Goal: Task Accomplishment & Management: Manage account settings

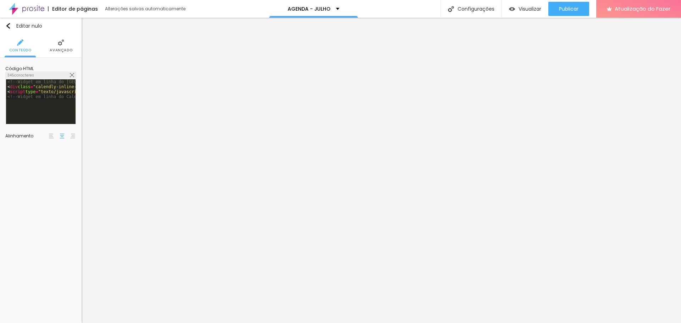
click at [70, 74] on img at bounding box center [72, 75] width 4 height 4
drag, startPoint x: 309, startPoint y: 93, endPoint x: 86, endPoint y: 51, distance: 226.8
click at [74, 74] on img at bounding box center [72, 75] width 4 height 4
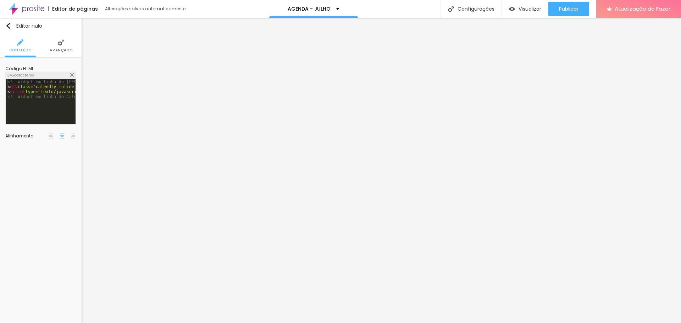
drag, startPoint x: 319, startPoint y: 92, endPoint x: 105, endPoint y: 35, distance: 221.1
click at [72, 92] on div "<!-- Widget em linha do Calendly - início --> < div class = "calendly-inline-wi…" at bounding box center [254, 103] width 496 height 48
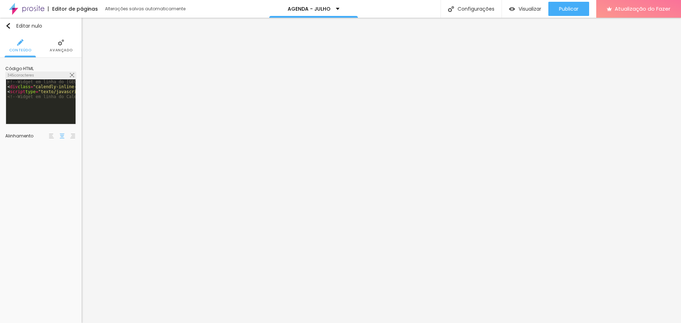
scroll to position [0, 30]
click at [72, 74] on img at bounding box center [72, 75] width 4 height 4
drag, startPoint x: 324, startPoint y: 91, endPoint x: 124, endPoint y: 38, distance: 207.8
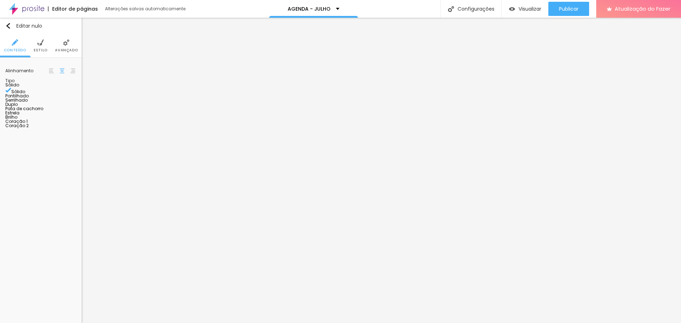
click at [42, 46] on li "Estilo" at bounding box center [41, 45] width 14 height 23
click at [54, 71] on div at bounding box center [54, 68] width 0 height 7
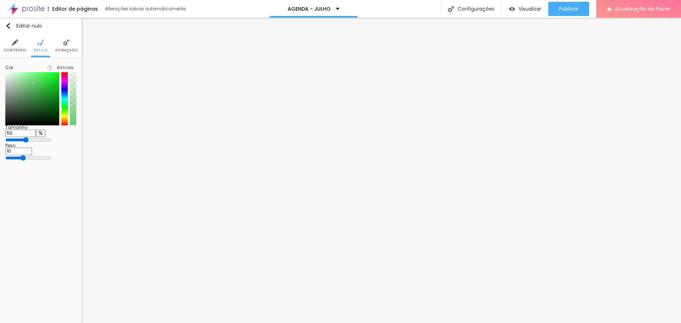
drag, startPoint x: 63, startPoint y: 105, endPoint x: 64, endPoint y: 115, distance: 9.6
click at [64, 115] on div at bounding box center [64, 98] width 6 height 53
click at [54, 110] on div at bounding box center [32, 98] width 54 height 53
type input "#08723B"
drag, startPoint x: 66, startPoint y: 115, endPoint x: 64, endPoint y: 111, distance: 4.5
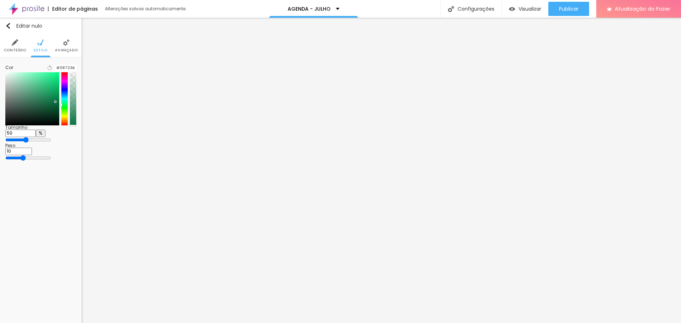
click at [64, 111] on div at bounding box center [64, 98] width 6 height 53
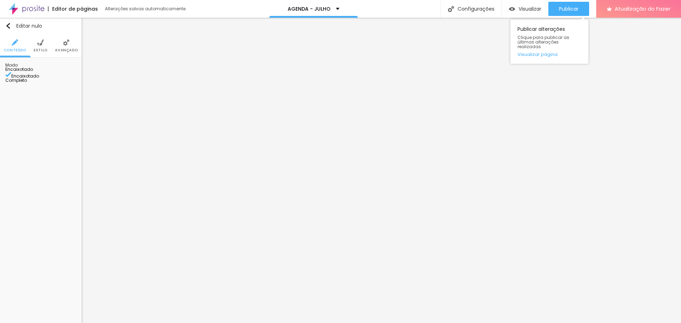
click at [556, 1] on div "Publicar Publicar alterações Clique para publicar as últimas alterações realiza…" at bounding box center [568, 9] width 41 height 18
click at [557, 5] on button "Publicar" at bounding box center [568, 9] width 41 height 14
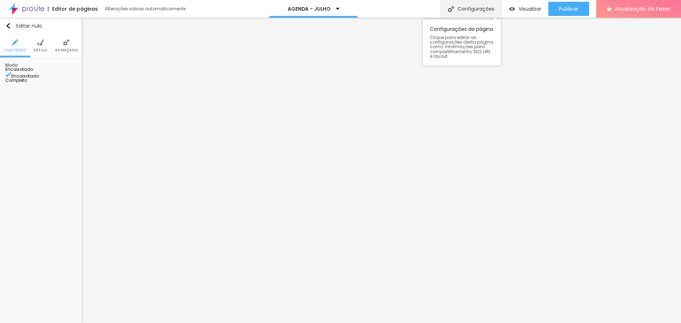
click at [481, 9] on font "Configurações" at bounding box center [475, 8] width 37 height 7
drag, startPoint x: 321, startPoint y: 81, endPoint x: 301, endPoint y: 81, distance: 19.5
type input "AGENDA - [GEOGRAPHIC_DATA]"
drag, startPoint x: 316, startPoint y: 118, endPoint x: 300, endPoint y: 117, distance: 15.6
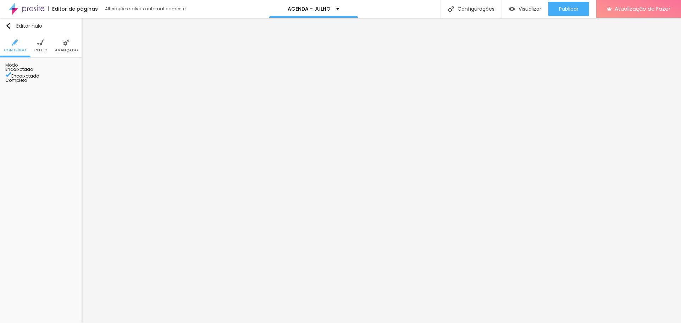
type input "/agenda-natal2025"
drag, startPoint x: 325, startPoint y: 82, endPoint x: 301, endPoint y: 82, distance: 23.8
type input "AGENDA - [DATE]"
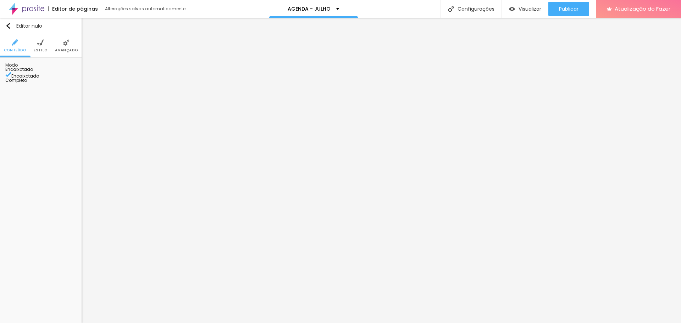
drag, startPoint x: 432, startPoint y: 166, endPoint x: 239, endPoint y: 168, distance: 193.3
type input "f"
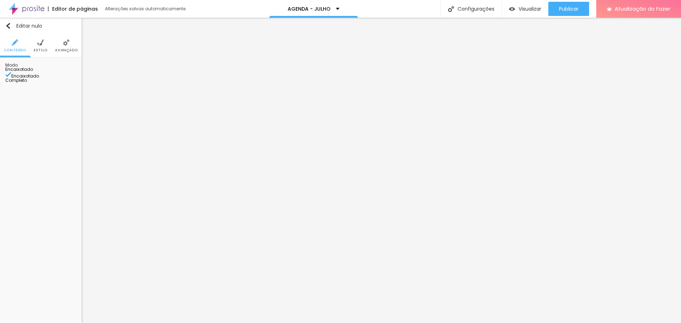
type input "FOTOS DE [DATE] EM [GEOGRAPHIC_DATA] ES"
type textarea ",Fotografia ,fotos,photos,photograpy,wedding, [GEOGRAPHIC_DATA]"
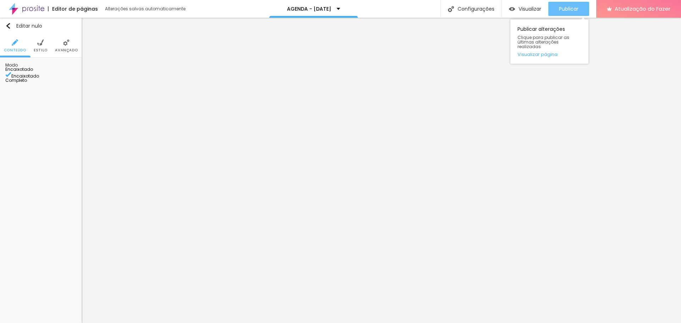
click at [566, 11] on font "Publicar" at bounding box center [569, 8] width 20 height 7
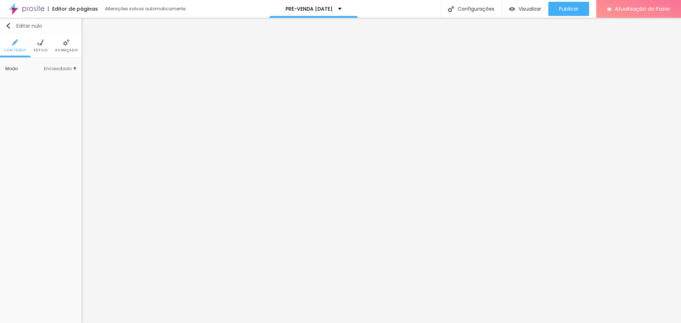
click at [12, 26] on div "Editar nulo" at bounding box center [23, 26] width 37 height 6
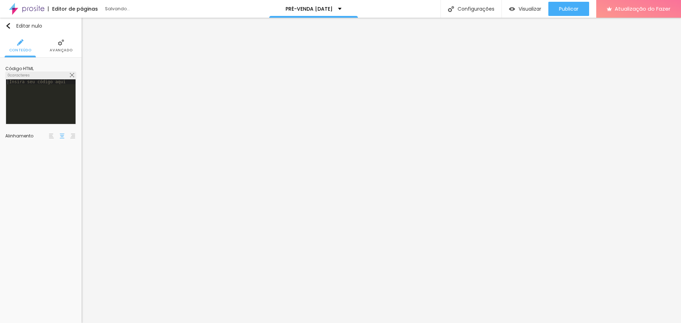
click at [41, 85] on div at bounding box center [40, 106] width 69 height 55
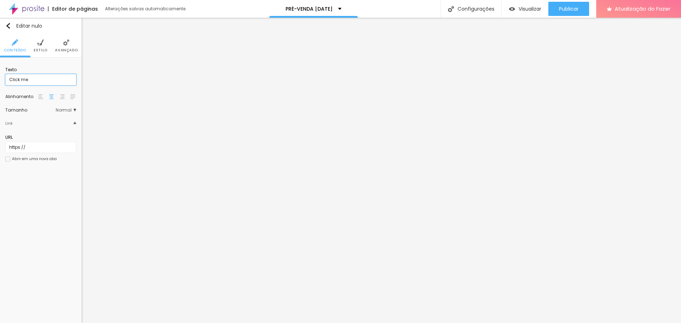
drag, startPoint x: 30, startPoint y: 79, endPoint x: 0, endPoint y: 79, distance: 30.5
click at [0, 79] on div "Texto Click me Alinhamento Tamanho Normal Pequeno Normal Grande Link URL https:…" at bounding box center [41, 117] width 82 height 118
type input "a"
type input "AGENDA"
click at [30, 147] on input "https://" at bounding box center [40, 147] width 71 height 11
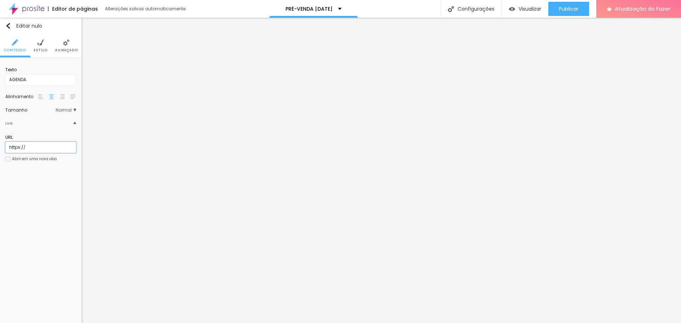
paste input "www.edneiasantana.com.br/agenda-natal2025"
type input "[URL][DOMAIN_NAME]"
click at [41, 47] on li "Estilo" at bounding box center [41, 45] width 14 height 23
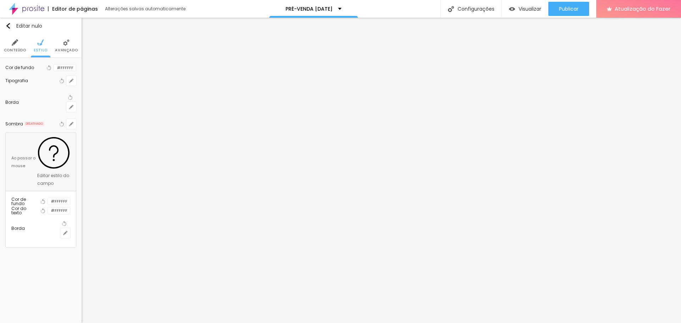
click at [54, 71] on div at bounding box center [54, 68] width 0 height 7
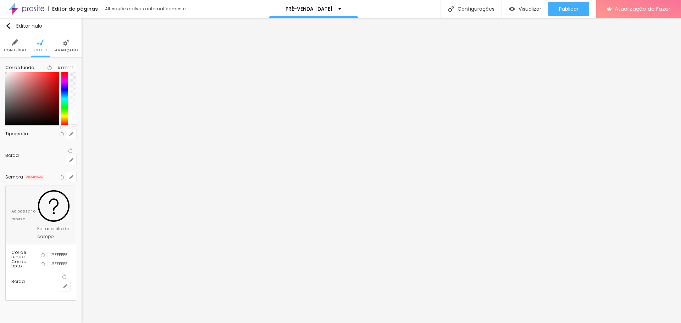
click at [42, 96] on div at bounding box center [32, 98] width 54 height 53
click at [61, 112] on div at bounding box center [64, 98] width 6 height 53
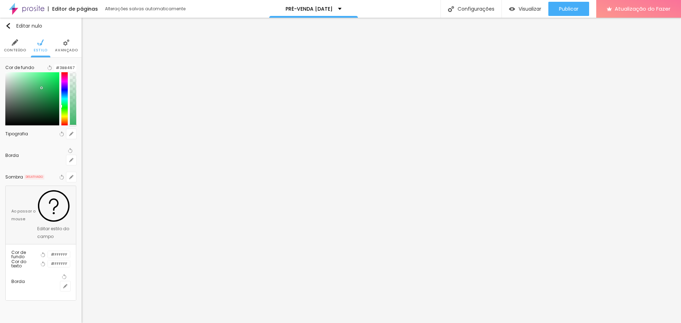
click at [53, 106] on div at bounding box center [32, 98] width 54 height 53
type input "#0C834F"
drag, startPoint x: 62, startPoint y: 114, endPoint x: 65, endPoint y: 111, distance: 4.3
click at [65, 111] on div at bounding box center [64, 98] width 6 height 53
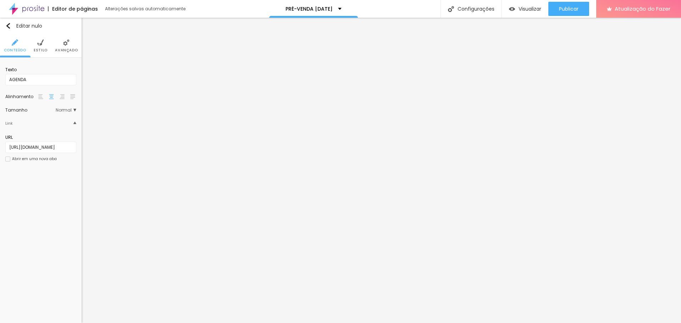
click at [44, 51] on font "Estilo" at bounding box center [41, 50] width 14 height 5
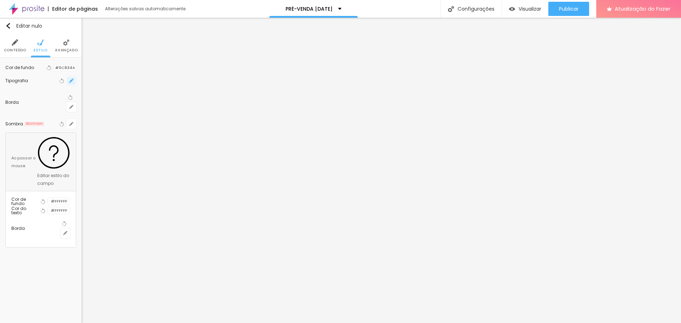
click at [69, 83] on icon "button" at bounding box center [71, 81] width 4 height 4
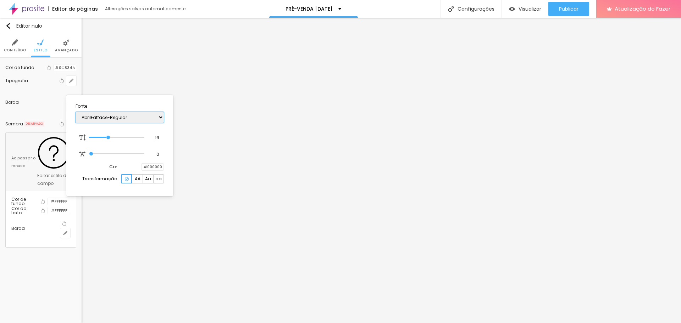
click at [124, 117] on select "AbrilFatface-Regular Actor-Regular Alegreya AlegreyaBlack Alice Allan-Bold Alla…" at bounding box center [120, 117] width 88 height 11
click at [76, 112] on select "AbrilFatface-Regular Actor-Regular Alegreya AlegreyaBlack Alice Allan-Bold Alla…" at bounding box center [120, 117] width 88 height 11
click at [123, 116] on select "AbrilFatface-Regular Actor-Regular Alegreya AlegreyaBlack Alice Allan-Bold Alla…" at bounding box center [120, 117] width 88 height 11
select select "Allan-Bold"
click at [76, 112] on select "AbrilFatface-Regular Actor-Regular Alegreya AlegreyaBlack Alice Allan-Bold Alla…" at bounding box center [120, 117] width 88 height 11
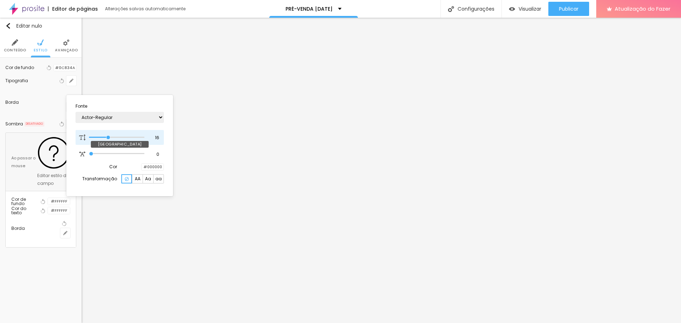
type input "17"
type input "18"
type input "19"
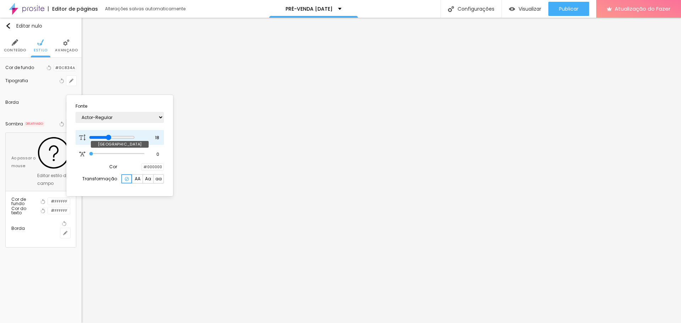
type input "19"
type input "20"
type input "21"
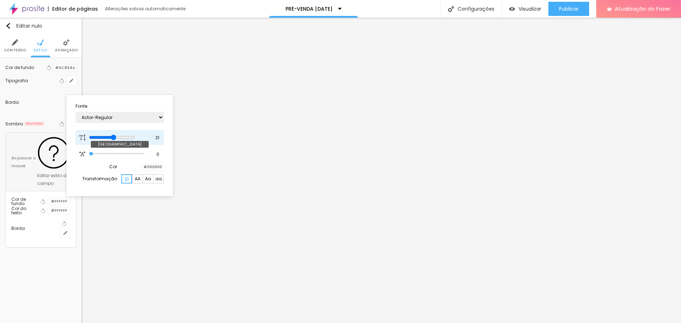
type input "22"
type input "23"
type input "24"
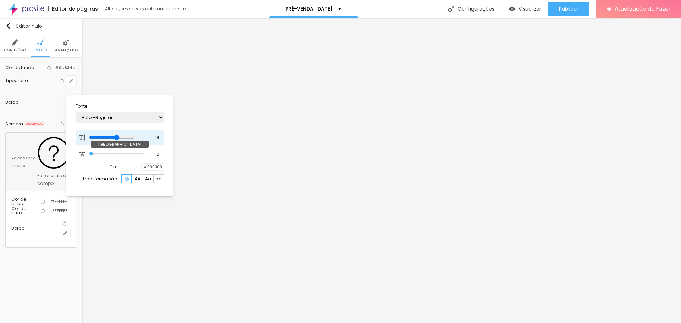
type input "24"
type input "25"
type input "26"
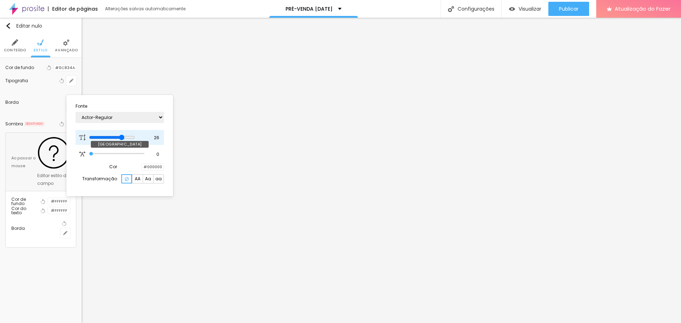
type input "32"
drag, startPoint x: 109, startPoint y: 137, endPoint x: 143, endPoint y: 139, distance: 33.7
click at [135, 139] on input "range" at bounding box center [112, 138] width 46 height 6
type input "30"
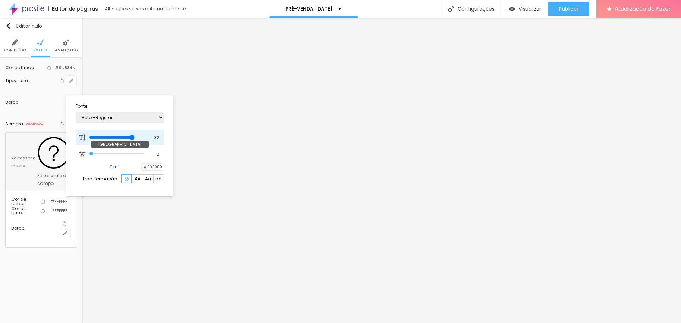
type input "30"
type input "29"
type input "27"
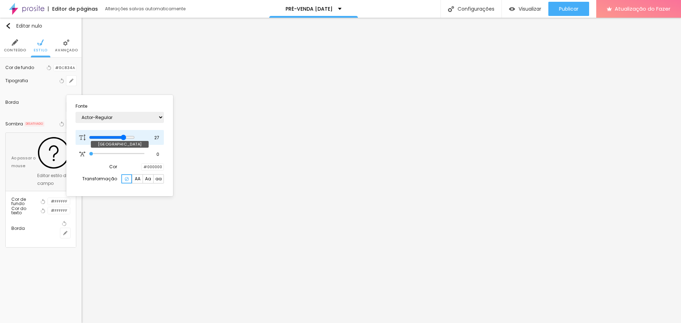
type input "26"
type input "25"
type input "24"
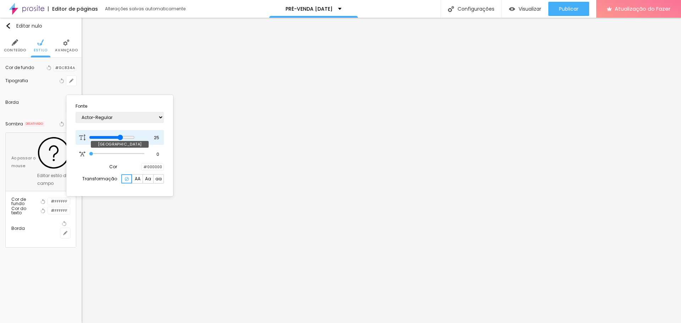
type input "24"
drag, startPoint x: 143, startPoint y: 139, endPoint x: 125, endPoint y: 139, distance: 17.7
type input "24"
click at [125, 139] on input "range" at bounding box center [112, 138] width 46 height 6
click at [44, 184] on div at bounding box center [340, 161] width 681 height 323
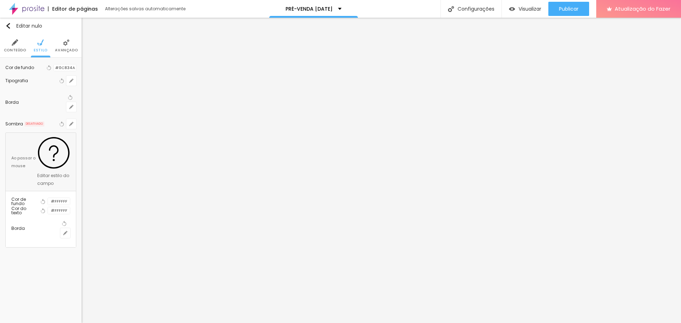
click at [48, 198] on div at bounding box center [48, 201] width 0 height 7
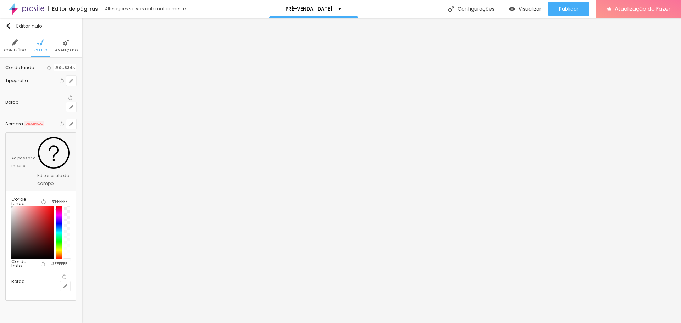
drag, startPoint x: 64, startPoint y: 165, endPoint x: 65, endPoint y: 159, distance: 6.0
click at [65, 206] on div at bounding box center [40, 232] width 59 height 53
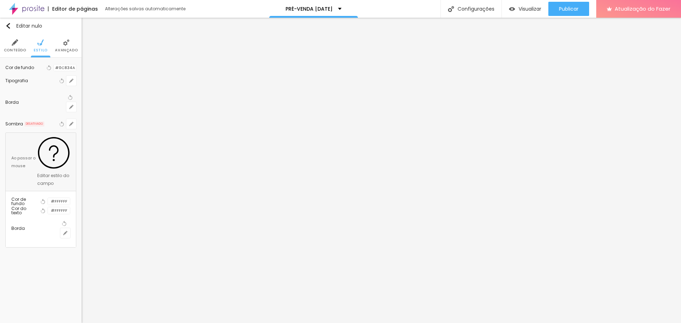
click at [48, 198] on div at bounding box center [48, 201] width 0 height 7
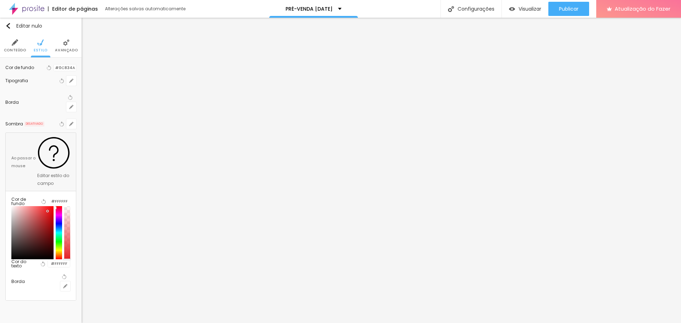
click at [51, 206] on div at bounding box center [32, 232] width 42 height 53
type input "#E71C20"
click at [50, 211] on div at bounding box center [48, 211] width 1 height 1
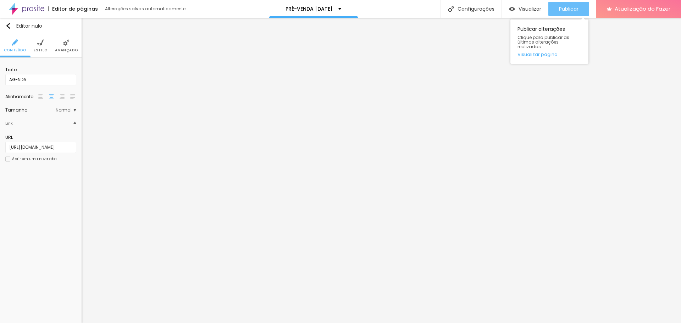
click at [560, 7] on font "Publicar" at bounding box center [569, 8] width 20 height 7
click at [13, 27] on div "Editar nulo" at bounding box center [23, 26] width 37 height 6
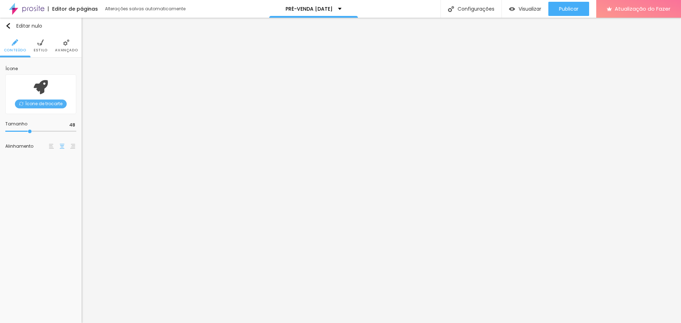
click at [38, 101] on font "Ícone de trocarte" at bounding box center [43, 104] width 37 height 6
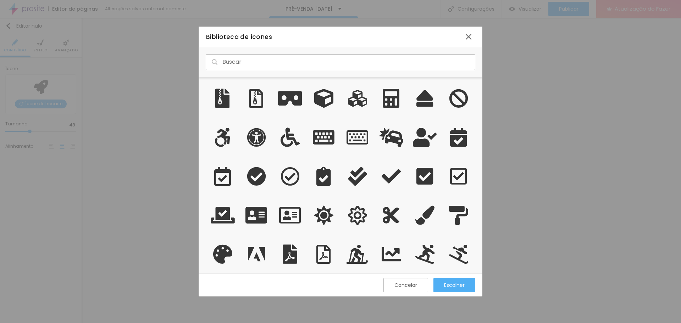
scroll to position [190, 277]
click at [322, 70] on input "text" at bounding box center [340, 62] width 269 height 16
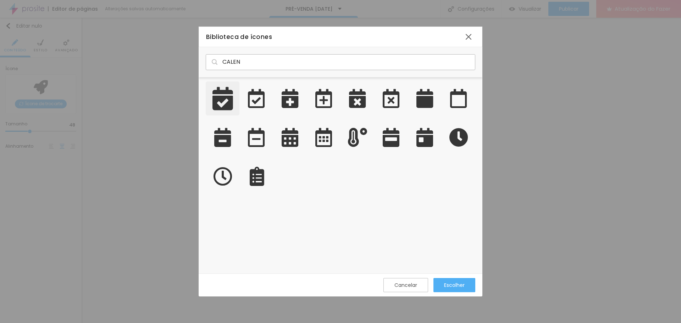
type input "CALEN"
click at [228, 103] on icon "grade" at bounding box center [222, 98] width 21 height 23
click at [461, 284] on font "Escolher" at bounding box center [454, 285] width 21 height 7
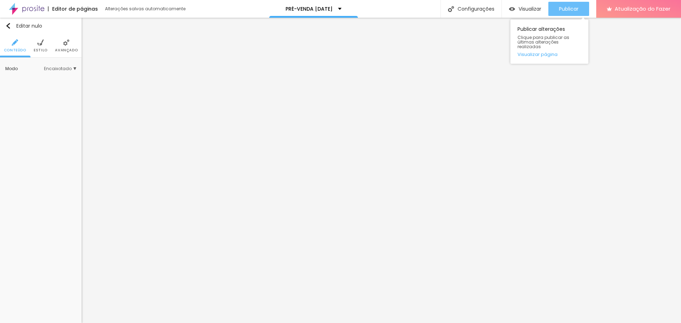
click at [569, 12] on div "Publicar" at bounding box center [569, 9] width 20 height 14
click at [518, 8] on font "Visualizar" at bounding box center [529, 8] width 23 height 7
click at [11, 24] on img "button" at bounding box center [8, 26] width 6 height 6
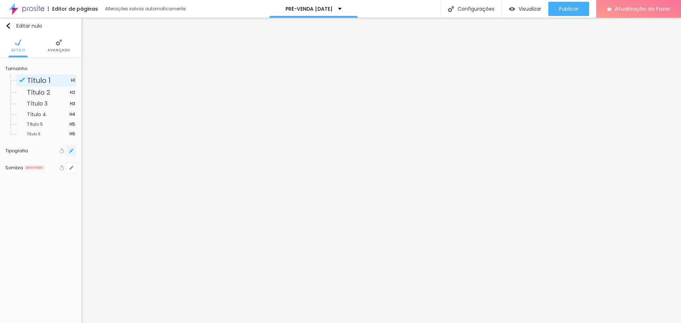
click at [71, 153] on button "button" at bounding box center [71, 151] width 10 height 10
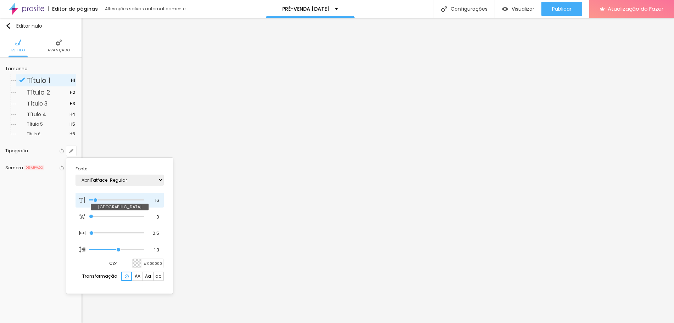
type input "34"
type input "1"
click at [106, 199] on input "range" at bounding box center [116, 201] width 55 height 4
type input "51"
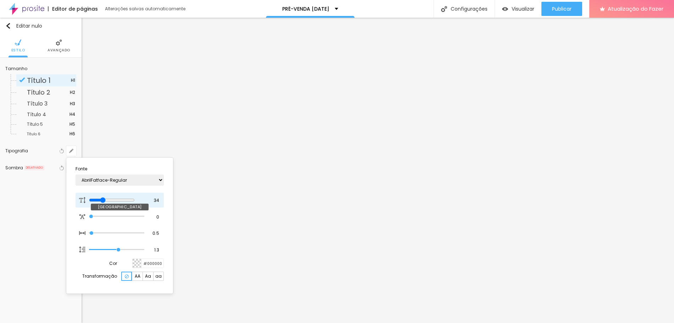
type input "51"
type input "1"
type input "56"
type input "1"
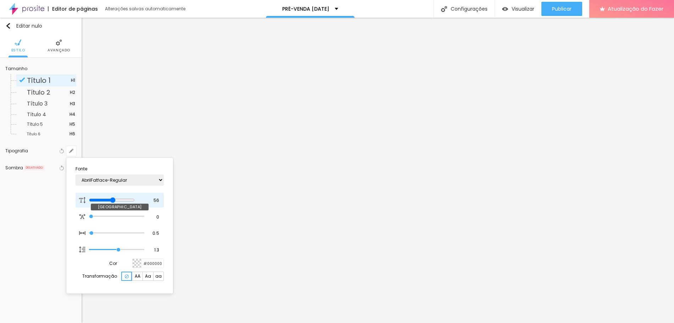
type input "60"
type input "1"
type input "61"
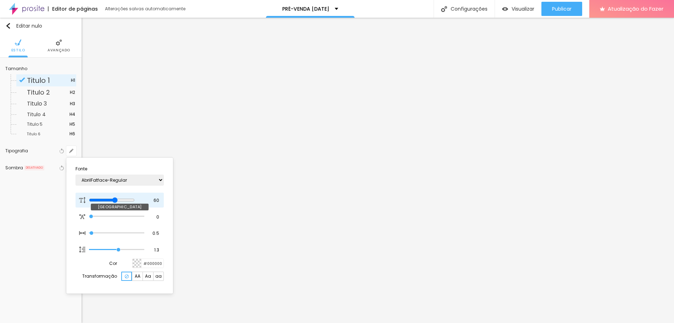
type input "1"
drag, startPoint x: 110, startPoint y: 201, endPoint x: 120, endPoint y: 201, distance: 10.3
type input "61"
click at [120, 201] on input "range" at bounding box center [112, 200] width 46 height 6
type input "1"
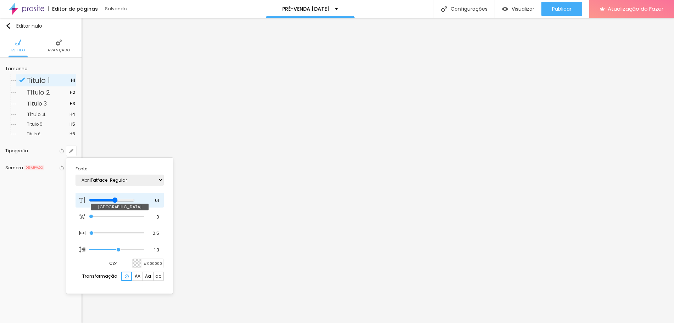
type input "53"
type input "1"
type input "52"
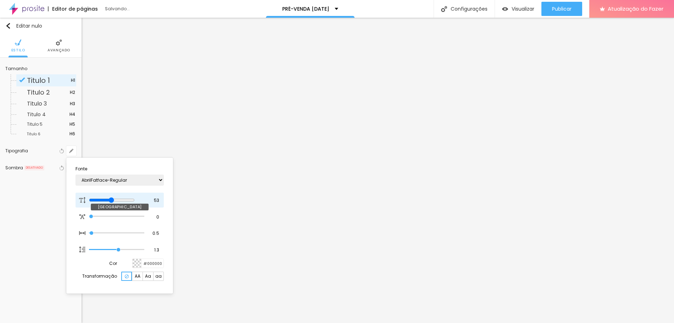
type input "1"
type input "51"
type input "1"
type input "50"
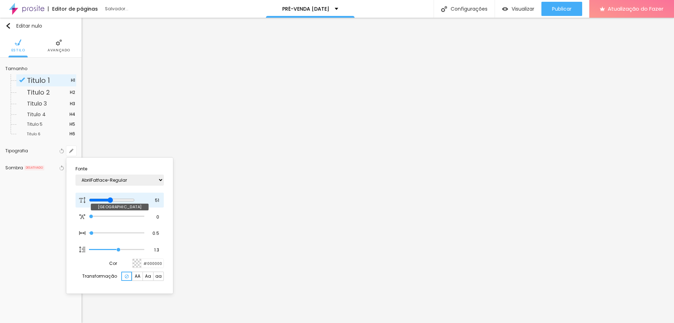
type input "50"
type input "1"
type input "48"
type input "1"
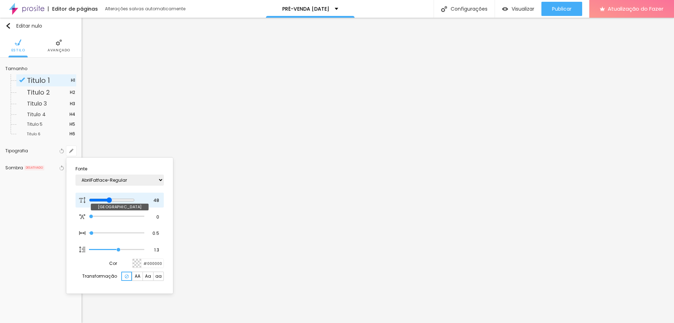
type input "40"
type input "1"
type input "39"
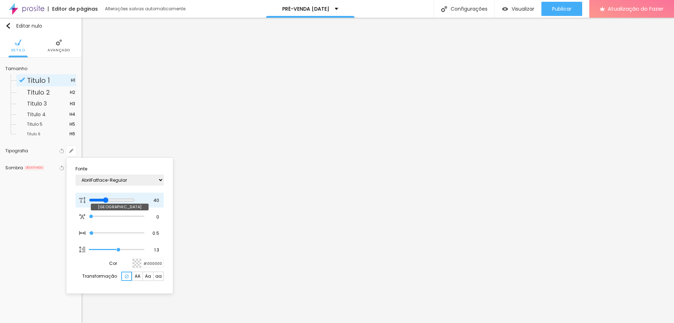
type input "1"
type input "38"
type input "1"
type input "37"
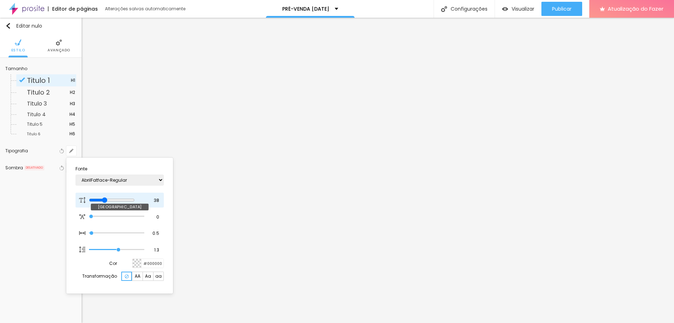
type input "37"
type input "1"
drag, startPoint x: 116, startPoint y: 200, endPoint x: 107, endPoint y: 199, distance: 8.3
type input "37"
click at [107, 199] on input "range" at bounding box center [112, 200] width 46 height 6
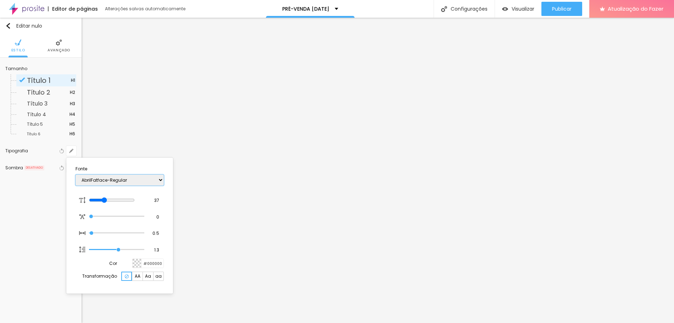
click at [109, 180] on select "AbrilFatface-Regular Ator Regular Alegreya AlegreyaBlack Alice Allan-Bold Allan…" at bounding box center [120, 180] width 88 height 11
select select "Archivo-Italic"
click at [76, 175] on select "AbrilFatface-Regular Ator Regular Alegreya AlegreyaBlack Alice Allan-Bold Allan…" at bounding box center [120, 180] width 88 height 11
type input "1"
drag, startPoint x: 120, startPoint y: 179, endPoint x: 147, endPoint y: 176, distance: 27.2
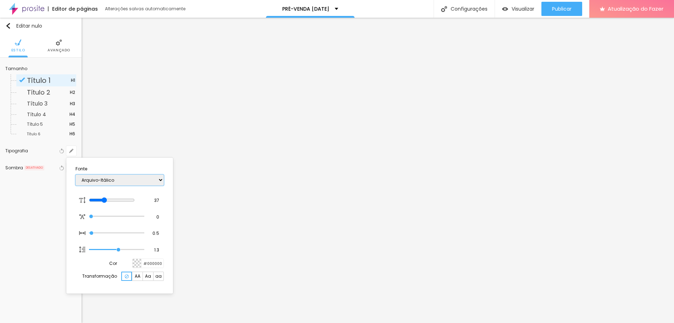
click at [120, 179] on select "AbrilFatface-Regular Ator Regular Alegreya AlegreyaBlack Alice Allan-Bold Allan…" at bounding box center [120, 180] width 88 height 11
click at [550, 229] on div at bounding box center [337, 161] width 674 height 323
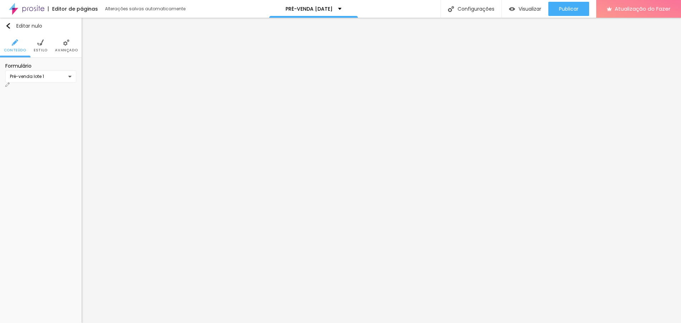
click at [34, 46] on li "Estilo" at bounding box center [41, 45] width 14 height 23
click at [48, 173] on div at bounding box center [48, 176] width 0 height 7
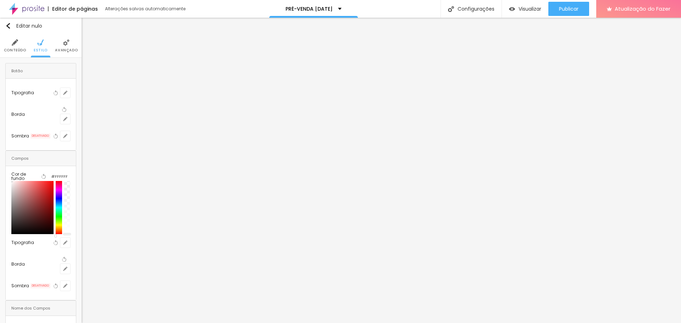
click at [66, 199] on div at bounding box center [40, 207] width 59 height 53
click at [62, 199] on div at bounding box center [59, 207] width 6 height 53
click at [62, 194] on div at bounding box center [59, 207] width 6 height 53
click at [48, 186] on div at bounding box center [32, 207] width 42 height 53
type input "#FFFFFF"
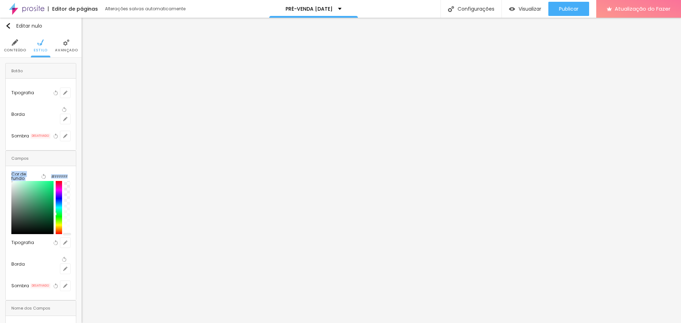
drag, startPoint x: 22, startPoint y: 168, endPoint x: 6, endPoint y: 159, distance: 18.4
click at [11, 172] on div "Cor de fundo Voltar ao padrão #FFFFFF" at bounding box center [40, 203] width 59 height 62
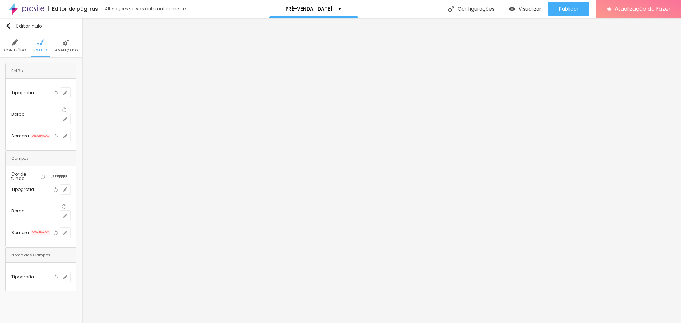
click at [31, 74] on div "Botão" at bounding box center [41, 70] width 70 height 15
click at [67, 91] on icon "button" at bounding box center [65, 93] width 4 height 4
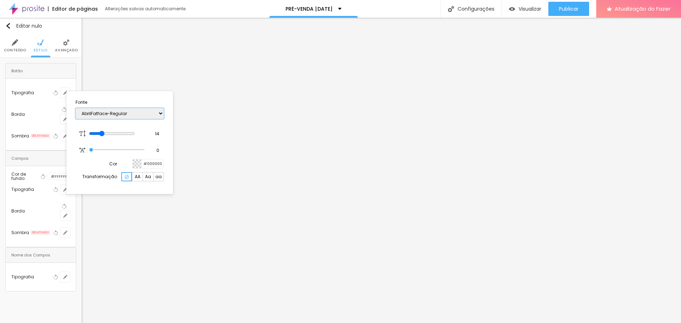
click at [112, 113] on select "AbrilFatface-Regular Actor-Regular Alegreya AlegreyaBlack Alice Allan-Bold Alla…" at bounding box center [120, 113] width 88 height 11
select select "Actor-Regular"
click at [76, 108] on select "AbrilFatface-Regular Actor-Regular Alegreya AlegreyaBlack Alice Allan-Bold Alla…" at bounding box center [120, 113] width 88 height 11
click at [143, 225] on div at bounding box center [340, 161] width 681 height 323
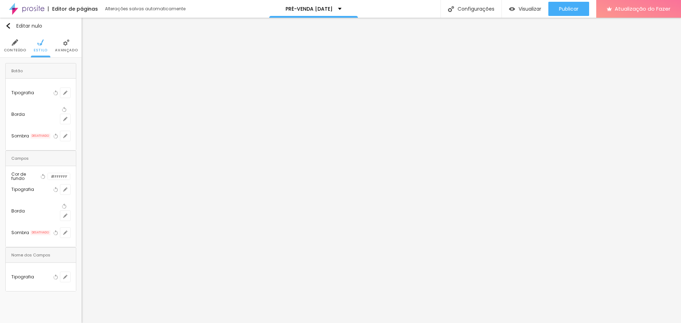
click at [48, 173] on div at bounding box center [48, 176] width 0 height 7
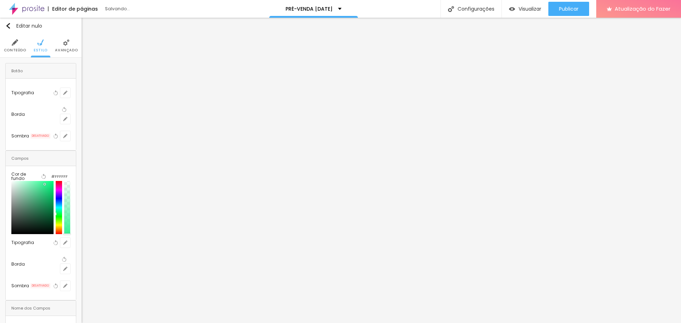
click at [48, 181] on div at bounding box center [32, 207] width 42 height 53
type input "#FFFFFF"
drag, startPoint x: 28, startPoint y: 164, endPoint x: 10, endPoint y: 147, distance: 24.6
click at [11, 172] on div "Cor de fundo Voltar ao padrão #FFFFFF" at bounding box center [40, 203] width 59 height 62
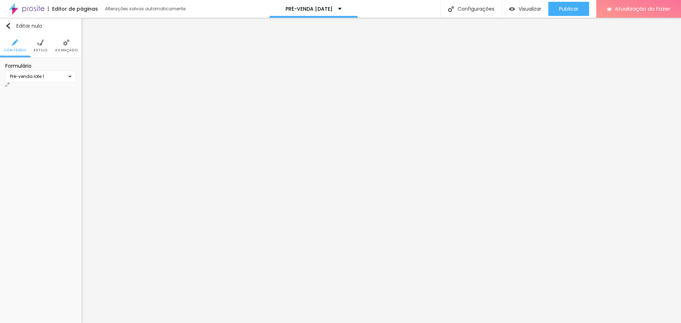
click at [37, 49] on font "Estilo" at bounding box center [41, 50] width 14 height 5
click at [54, 112] on div "Borda" at bounding box center [35, 114] width 49 height 4
click at [67, 91] on icon "button" at bounding box center [65, 93] width 4 height 4
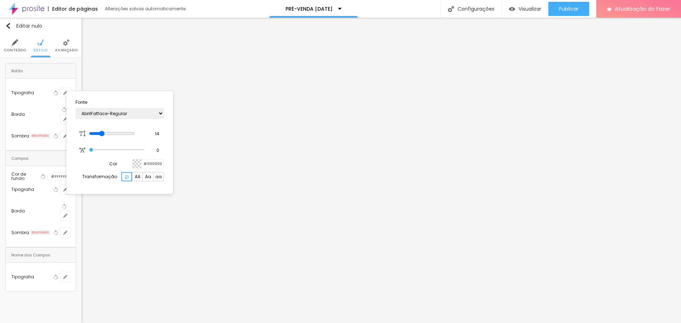
click at [140, 163] on div at bounding box center [137, 164] width 9 height 9
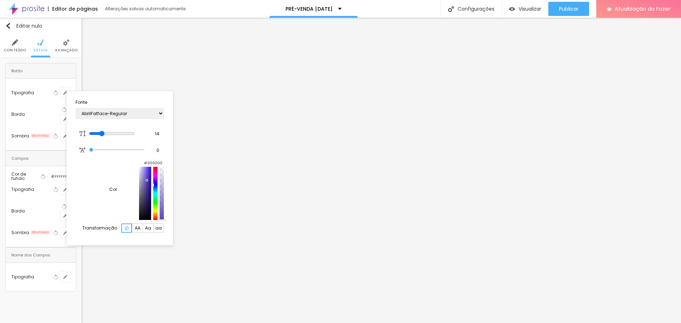
click at [139, 186] on div at bounding box center [145, 193] width 12 height 53
type input "#FFFFFF"
drag, startPoint x: 120, startPoint y: 188, endPoint x: 82, endPoint y: 158, distance: 48.5
click at [82, 158] on section "Fonte AbrilFatface-Regular Actor-Regular Alegreya AlegreyaBlack Alice Allan-Bol…" at bounding box center [119, 168] width 101 height 149
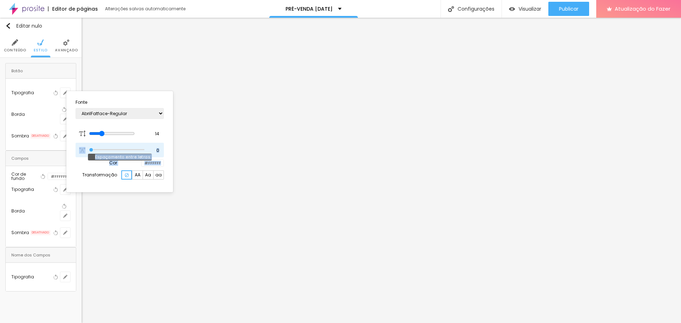
type input "8.6"
click at [135, 151] on input "range" at bounding box center [112, 150] width 46 height 6
type input "8.1"
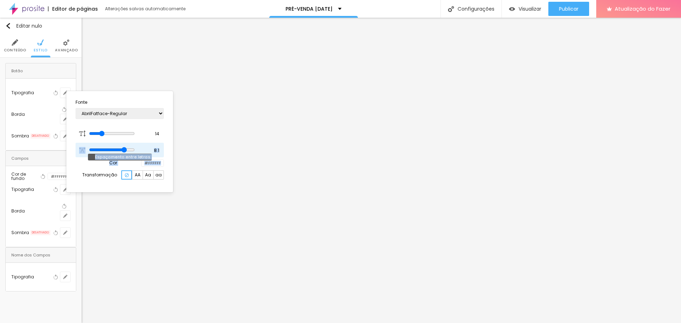
type input "7.1"
type input "6.2"
type input "4.7"
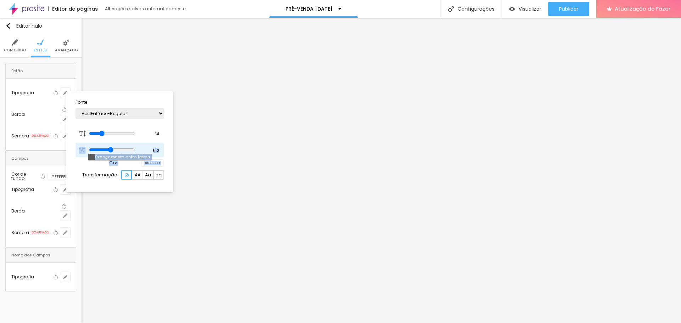
type input "4.7"
click at [115, 112] on select "AbrilFatface-Regular Actor-Regular Alegreya AlegreyaBlack Alice Allan-Bold Alla…" at bounding box center [120, 113] width 88 height 11
select select "Amaranth"
click at [76, 108] on select "AbrilFatface-Regular Actor-Regular Alegreya AlegreyaBlack Alice Allan-Bold Alla…" at bounding box center [120, 113] width 88 height 11
click at [136, 189] on section "Fonte AbrilFatface-Regular Actor-Regular Alegreya AlegreyaBlack Alice Allan-Bol…" at bounding box center [119, 142] width 101 height 96
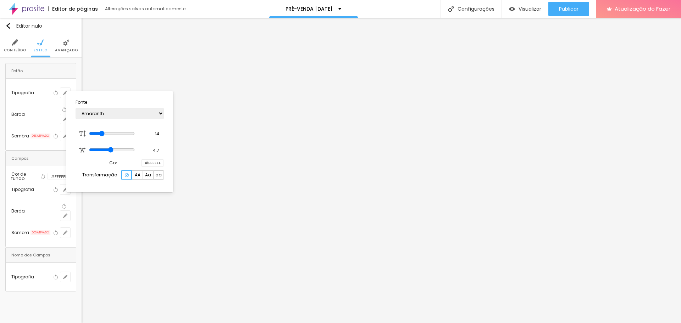
click at [147, 224] on div at bounding box center [340, 161] width 681 height 323
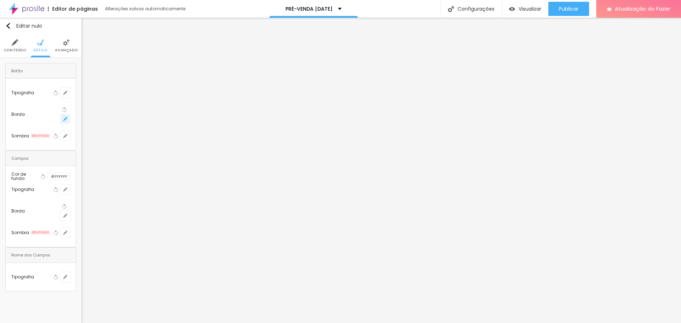
click at [69, 114] on button "button" at bounding box center [65, 119] width 10 height 10
type input "1"
type input "2"
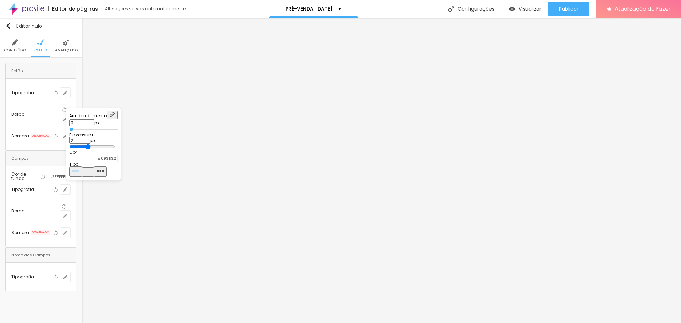
type input "1"
type input "0"
drag, startPoint x: 77, startPoint y: 146, endPoint x: 72, endPoint y: 145, distance: 4.7
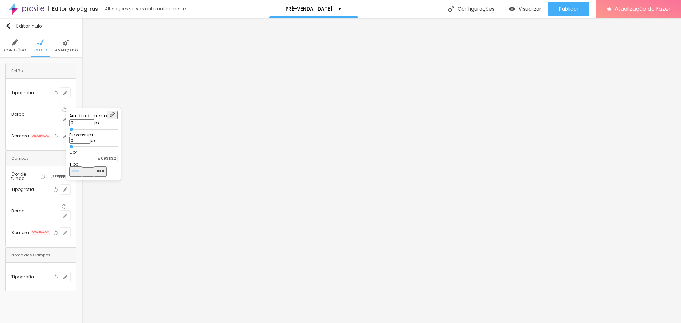
click at [72, 145] on input "range" at bounding box center [93, 147] width 49 height 4
type input "1"
type input "3"
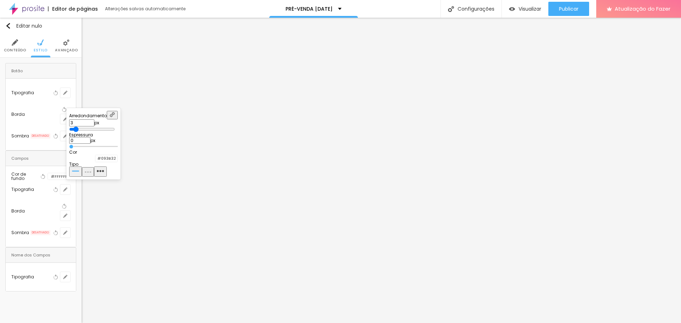
type input "4"
type input "5"
type input "6"
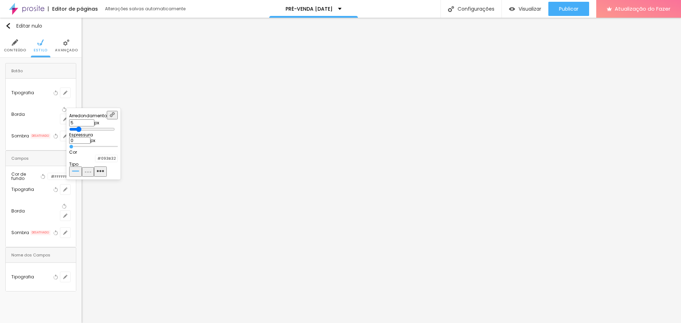
type input "6"
type input "7"
type input "12"
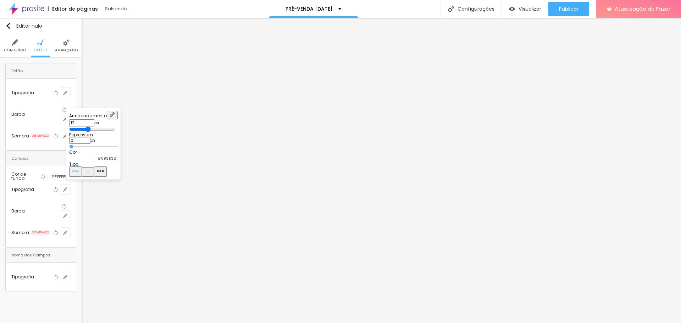
type input "13"
type input "14"
type input "13"
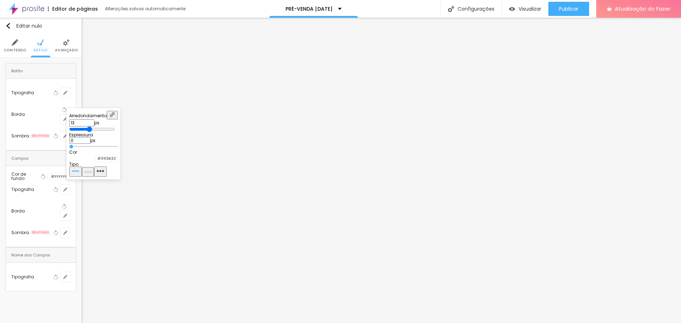
drag, startPoint x: 79, startPoint y: 127, endPoint x: 112, endPoint y: 128, distance: 33.0
type input "13"
click at [112, 128] on input "range" at bounding box center [92, 130] width 46 height 6
click at [95, 162] on div at bounding box center [95, 158] width 0 height 7
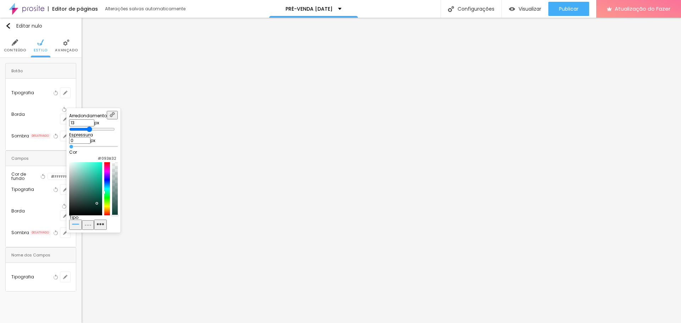
click at [102, 193] on div at bounding box center [85, 188] width 33 height 53
type input "#0D735E"
click at [102, 199] on div at bounding box center [85, 188] width 33 height 53
click at [118, 171] on div "Arredondamento 13 px Espressura 0 px Cor #0D735E Tipo" at bounding box center [93, 170] width 49 height 119
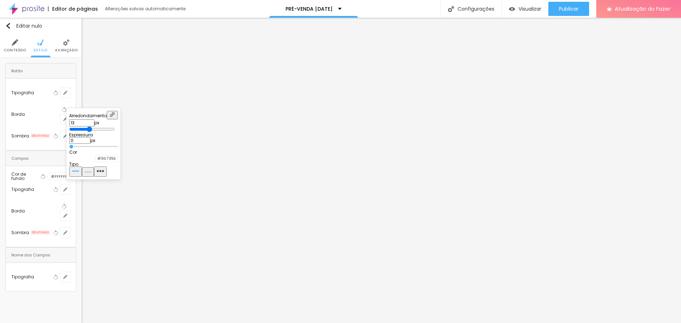
click at [145, 195] on div at bounding box center [340, 161] width 681 height 323
click at [67, 134] on icon "button" at bounding box center [65, 136] width 4 height 4
click at [69, 155] on div at bounding box center [69, 152] width 0 height 7
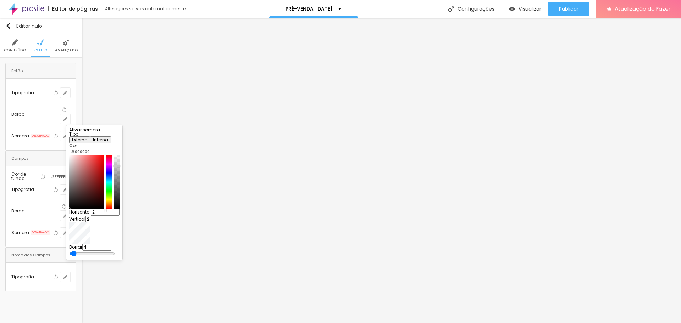
click at [104, 182] on div at bounding box center [86, 182] width 34 height 53
click at [111, 207] on div at bounding box center [109, 182] width 6 height 53
click at [111, 205] on div at bounding box center [109, 182] width 6 height 53
click at [111, 208] on div at bounding box center [109, 182] width 6 height 53
click at [111, 206] on div at bounding box center [109, 182] width 6 height 53
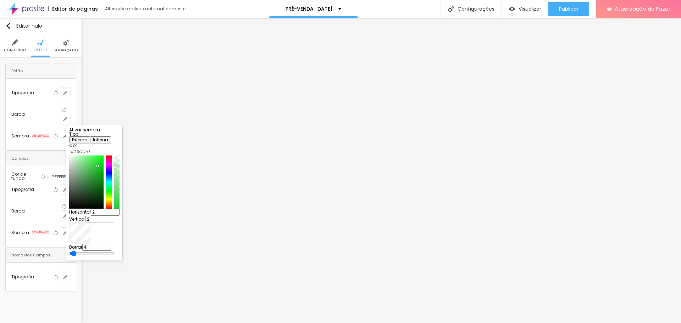
type input "#23CCA2"
click at [111, 200] on div at bounding box center [109, 182] width 6 height 53
click at [93, 179] on div at bounding box center [86, 182] width 34 height 53
click at [260, 215] on div at bounding box center [340, 161] width 681 height 323
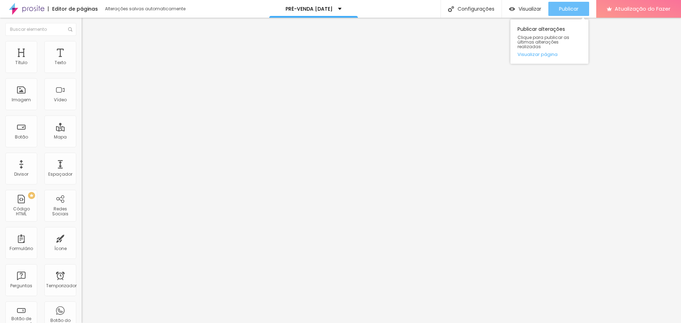
click at [576, 4] on div "Publicar" at bounding box center [569, 9] width 20 height 14
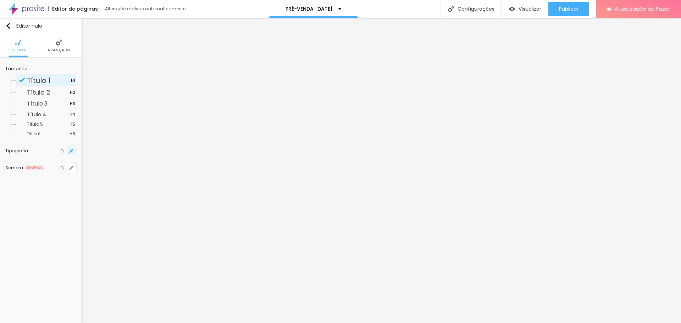
click at [69, 153] on icon "button" at bounding box center [69, 152] width 1 height 1
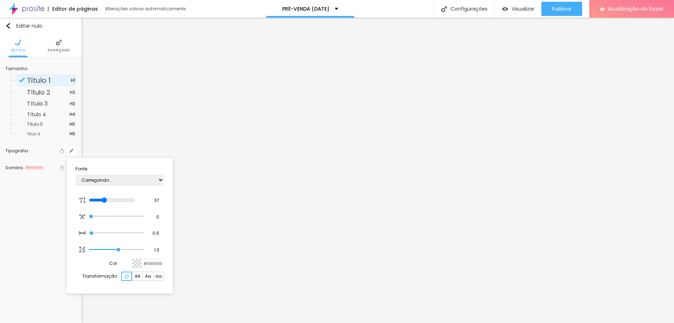
type input "1"
type input "30"
type input "1"
type input "31"
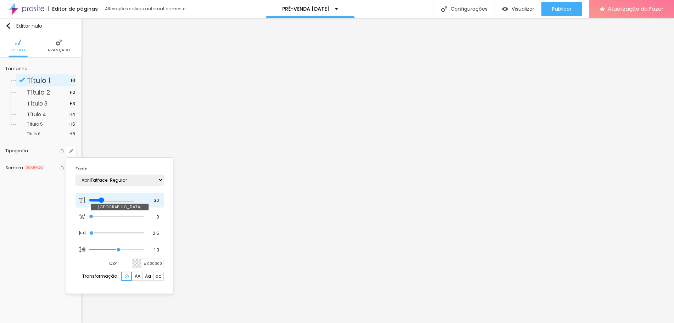
type input "31"
type input "1"
type input "33"
type input "1"
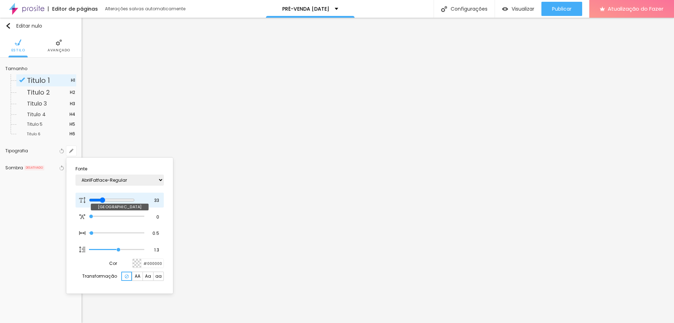
type input "34"
type input "1"
type input "35"
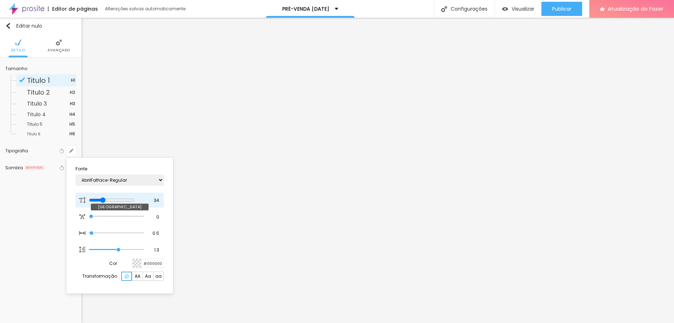
type input "1"
type input "36"
type input "1"
drag, startPoint x: 103, startPoint y: 200, endPoint x: 107, endPoint y: 202, distance: 4.0
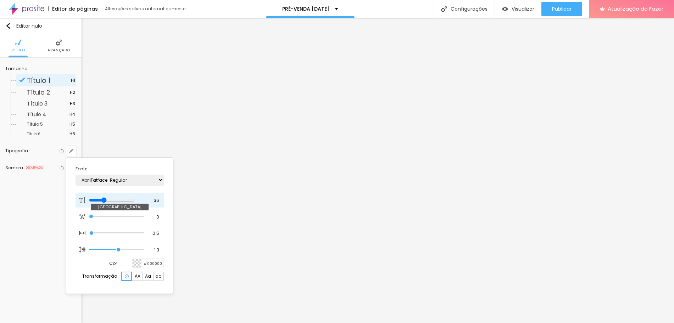
type input "36"
click at [107, 202] on input "range" at bounding box center [112, 200] width 46 height 6
click at [111, 179] on select "AbrilFatface-Regular Actor-Regular Alegreya AlegreyaBlack Alice Allan-Bold Alla…" at bounding box center [120, 180] width 88 height 11
type input "1"
select select "Comfortaa-Regular"
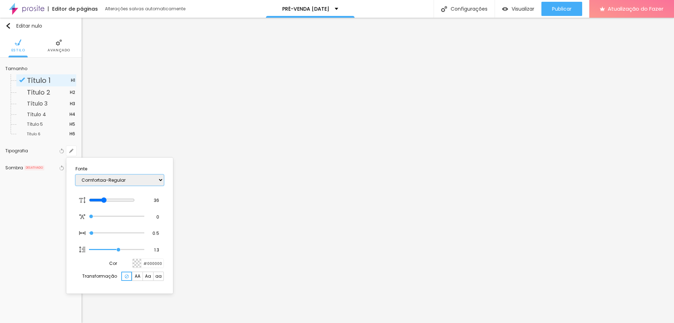
click at [76, 175] on select "AbrilFatface-Regular Actor-Regular Alegreya AlegreyaBlack Alice Allan-Bold Alla…" at bounding box center [120, 180] width 88 height 11
type input "1"
click at [124, 176] on select "AbrilFatface-Regular Actor-Regular Alegreya AlegreyaBlack Alice Allan-Bold Alla…" at bounding box center [120, 180] width 88 height 11
select select "EagleLake-Regular"
click at [76, 175] on select "AbrilFatface-Regular Actor-Regular Alegreya AlegreyaBlack Alice Allan-Bold Alla…" at bounding box center [120, 180] width 88 height 11
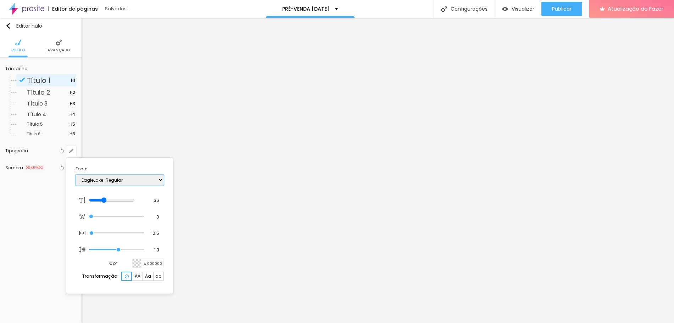
type input "1"
click at [559, 214] on div at bounding box center [337, 161] width 674 height 323
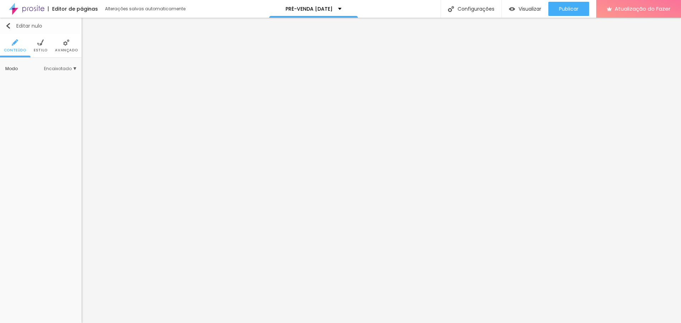
click at [8, 26] on img "button" at bounding box center [8, 26] width 6 height 6
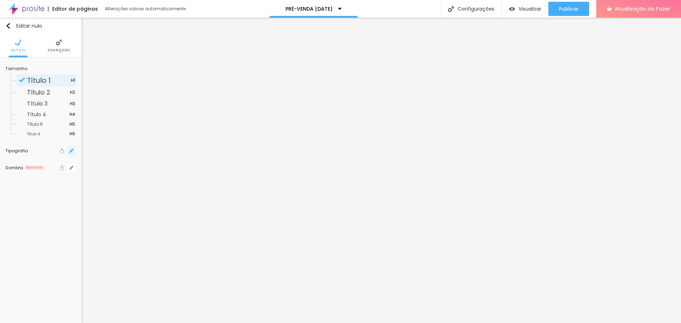
click at [73, 155] on button "button" at bounding box center [71, 151] width 10 height 10
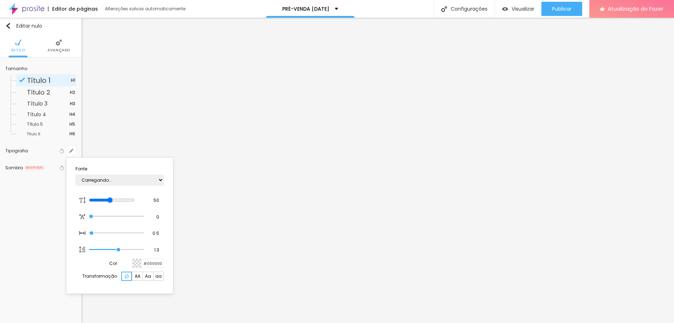
type input "1"
type input "46"
type input "1"
type input "44"
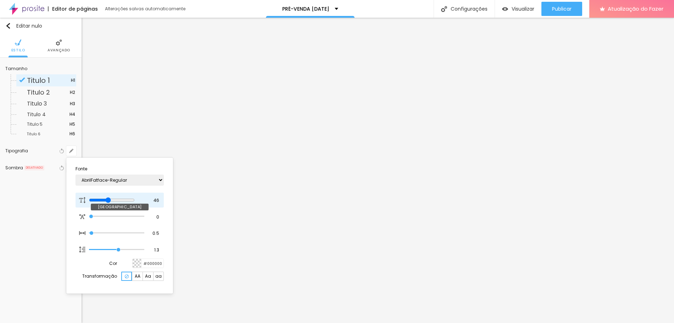
type input "44"
type input "1"
type input "43"
type input "1"
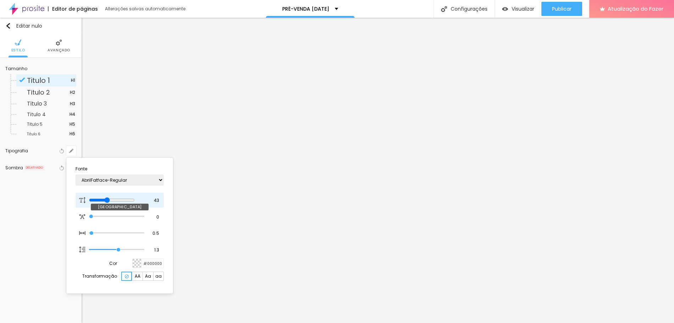
type input "42"
type input "1"
type input "41"
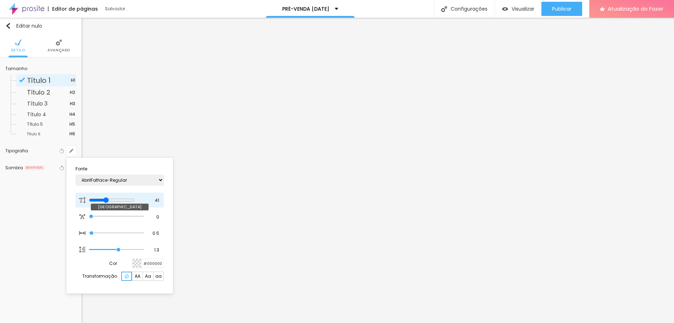
type input "1"
type input "41"
click at [110, 199] on input "range" at bounding box center [112, 200] width 46 height 6
click at [334, 136] on div at bounding box center [337, 161] width 674 height 323
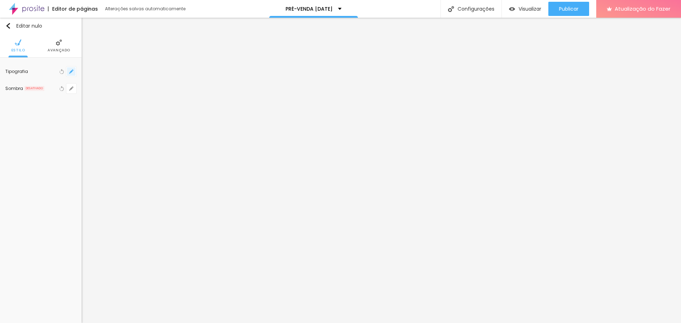
click at [74, 72] on button "button" at bounding box center [71, 72] width 10 height 10
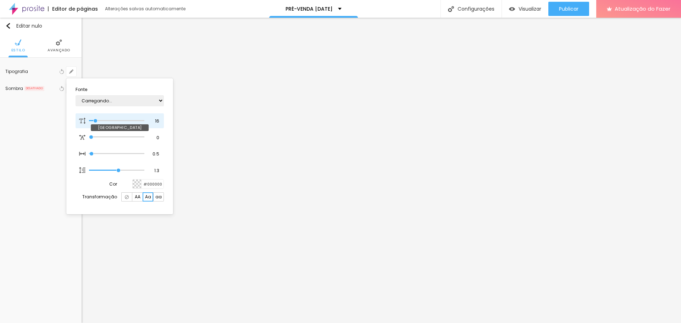
type input "1"
type input "19"
type input "1"
type input "20"
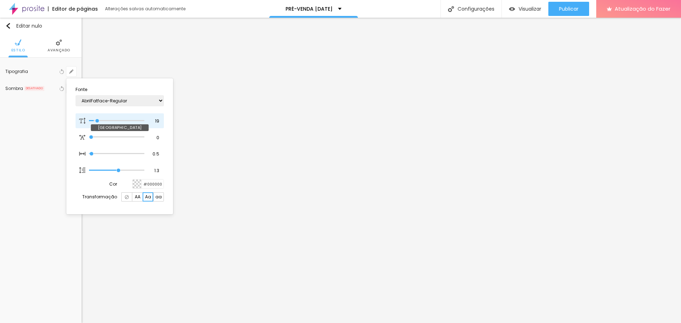
type input "20"
type input "1"
type input "21"
type input "1"
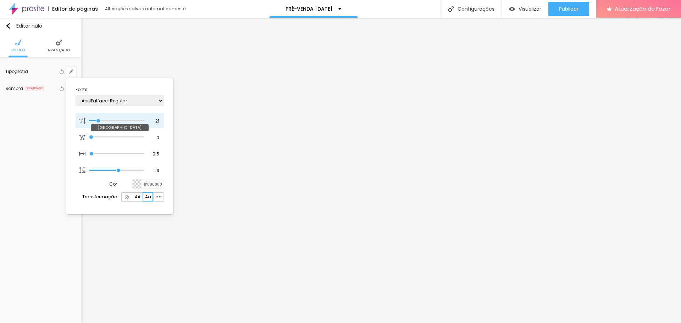
type input "22"
type input "1"
type input "22"
click at [99, 121] on input "range" at bounding box center [116, 121] width 55 height 4
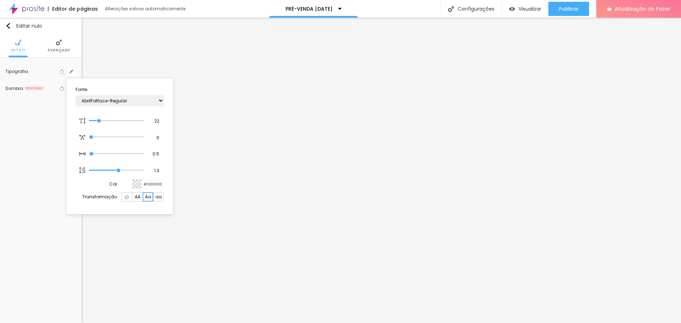
click at [310, 162] on div at bounding box center [340, 161] width 681 height 323
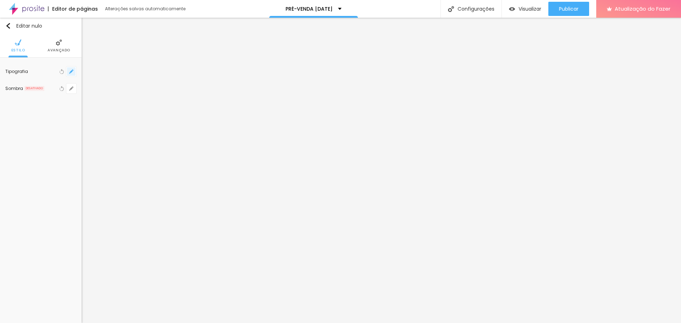
click at [68, 73] on button "button" at bounding box center [71, 72] width 10 height 10
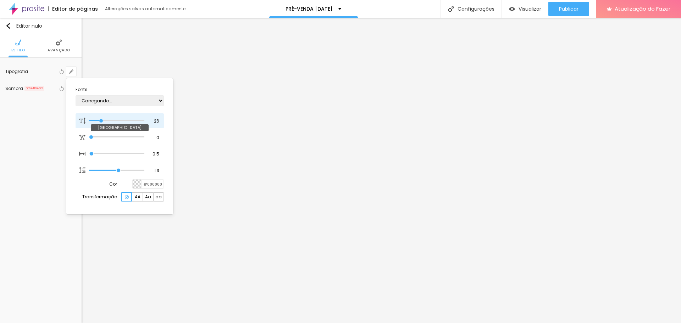
type input "1"
type input "29"
type input "1"
type input "30"
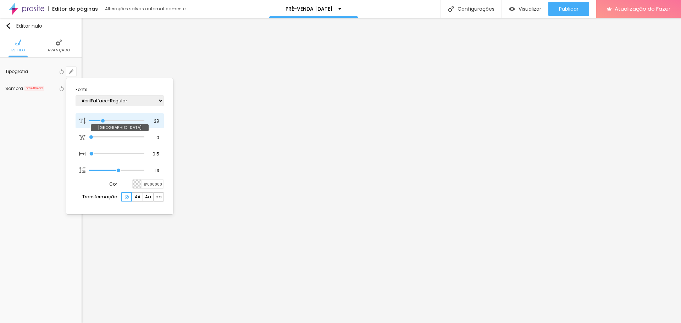
type input "30"
type input "1"
type input "31"
type input "1"
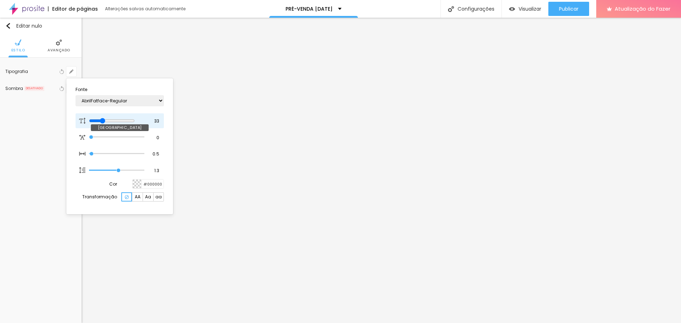
click at [105, 120] on input "range" at bounding box center [112, 121] width 46 height 6
click at [446, 128] on div at bounding box center [340, 161] width 681 height 323
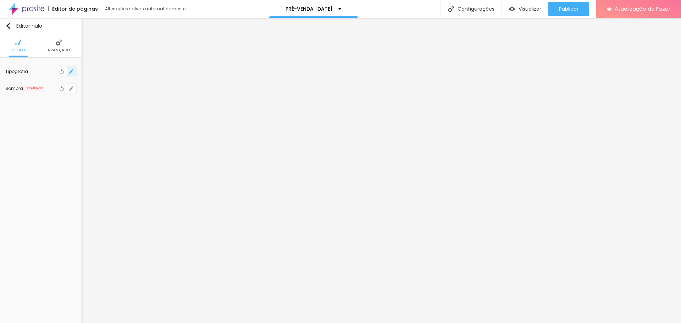
click at [68, 72] on button "button" at bounding box center [71, 72] width 10 height 10
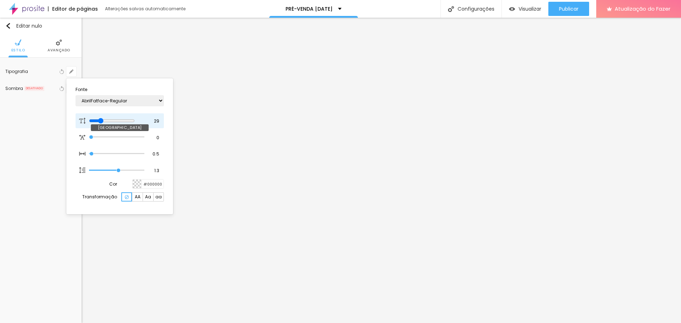
click at [103, 120] on input "range" at bounding box center [112, 121] width 46 height 6
click at [453, 130] on div at bounding box center [340, 161] width 681 height 323
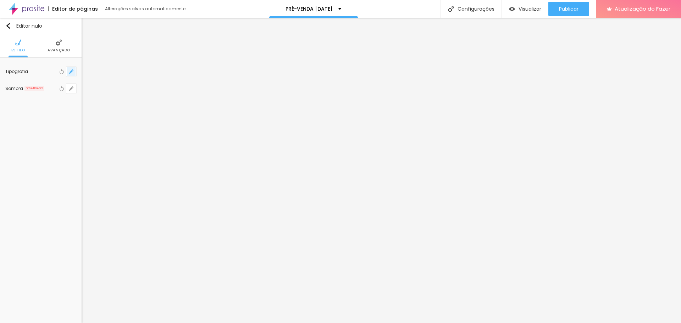
click at [71, 74] on button "button" at bounding box center [71, 72] width 10 height 10
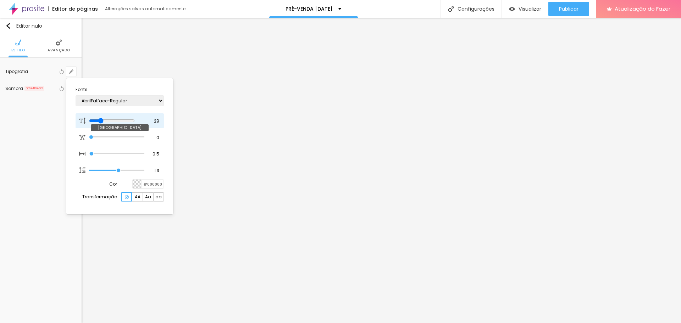
click at [103, 121] on input "range" at bounding box center [112, 121] width 46 height 6
click at [473, 151] on div at bounding box center [340, 161] width 681 height 323
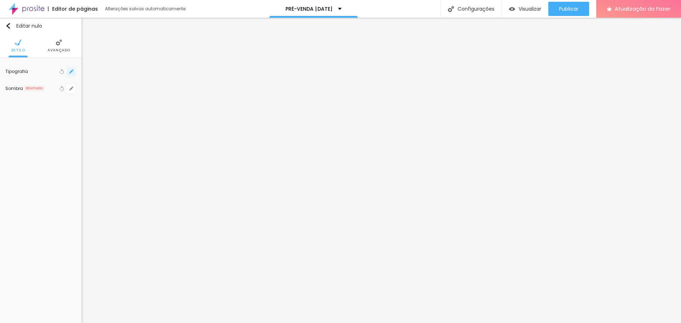
click at [75, 71] on button "button" at bounding box center [71, 72] width 10 height 10
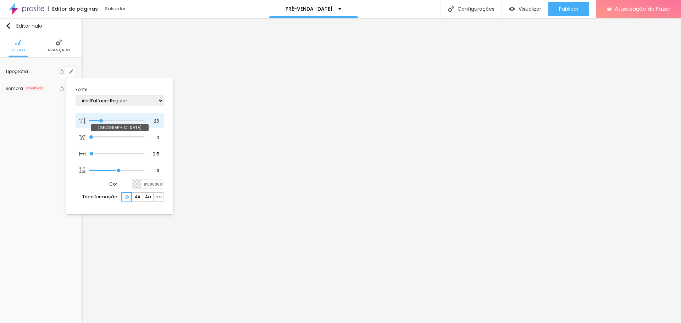
click at [101, 120] on input "range" at bounding box center [116, 121] width 55 height 4
click at [581, 206] on div at bounding box center [340, 161] width 681 height 323
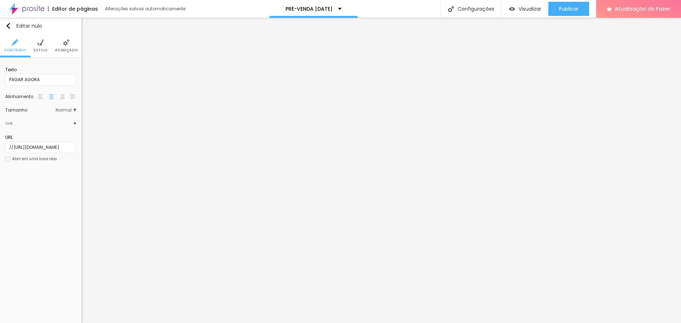
click at [44, 45] on li "Estilo" at bounding box center [41, 45] width 14 height 23
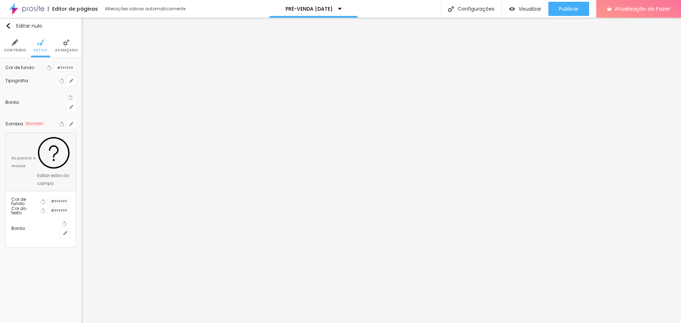
click at [48, 198] on div at bounding box center [48, 201] width 0 height 7
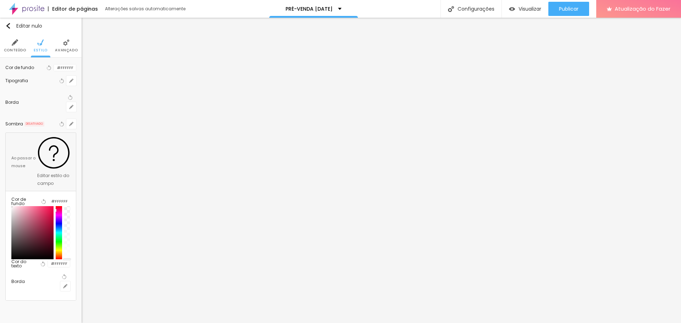
click at [62, 206] on div at bounding box center [59, 232] width 6 height 53
click at [46, 206] on div at bounding box center [32, 232] width 42 height 53
click at [49, 206] on div at bounding box center [32, 232] width 42 height 53
click at [79, 143] on div "Cor de fundo Voltar ao padrão #FFFFFF Tipografia Voltar ao padrão Borda Voltar …" at bounding box center [41, 182] width 82 height 249
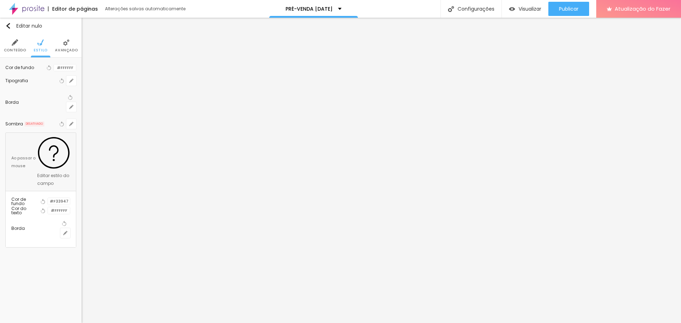
click at [48, 207] on div at bounding box center [48, 210] width 0 height 7
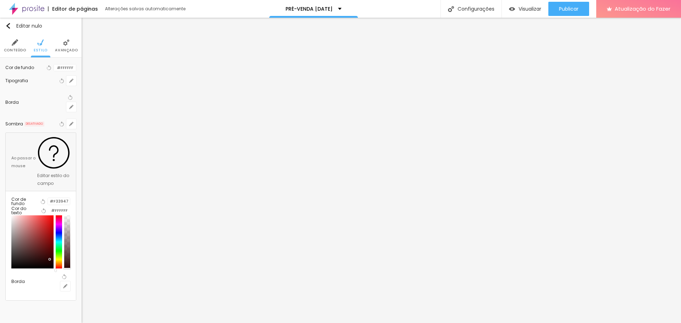
click at [52, 222] on div at bounding box center [32, 242] width 42 height 53
click at [52, 226] on div at bounding box center [32, 242] width 42 height 53
click at [48, 198] on div at bounding box center [48, 201] width 0 height 7
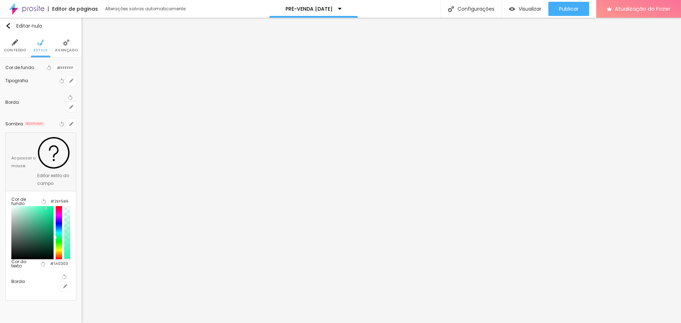
click at [62, 206] on div at bounding box center [59, 232] width 6 height 53
click at [48, 206] on div at bounding box center [32, 232] width 42 height 53
click at [50, 206] on div at bounding box center [32, 232] width 42 height 53
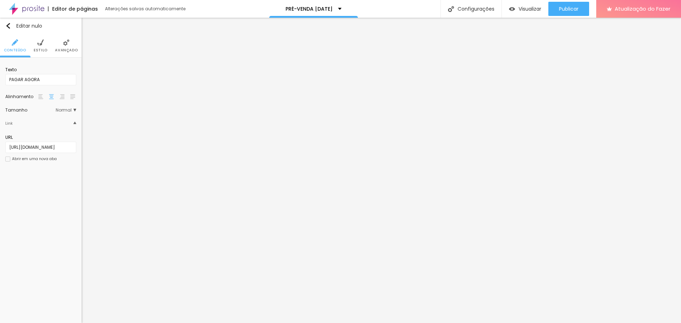
click at [36, 49] on font "Estilo" at bounding box center [41, 50] width 14 height 5
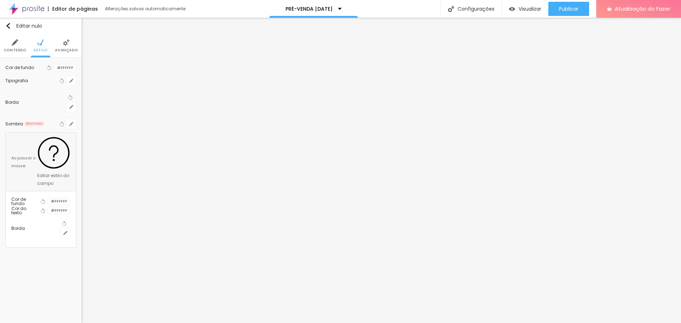
click at [48, 198] on div at bounding box center [48, 201] width 0 height 7
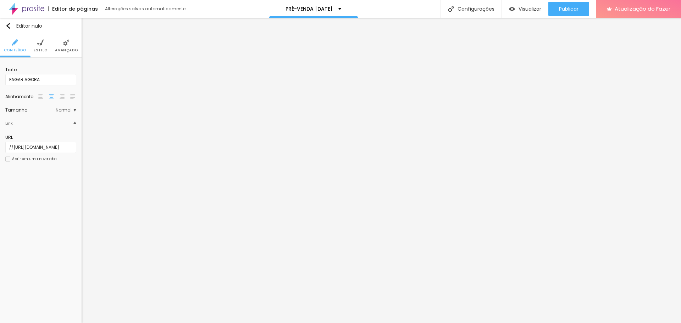
click at [43, 46] on li "Estilo" at bounding box center [41, 45] width 14 height 23
click at [39, 46] on li "Estilo" at bounding box center [41, 45] width 14 height 23
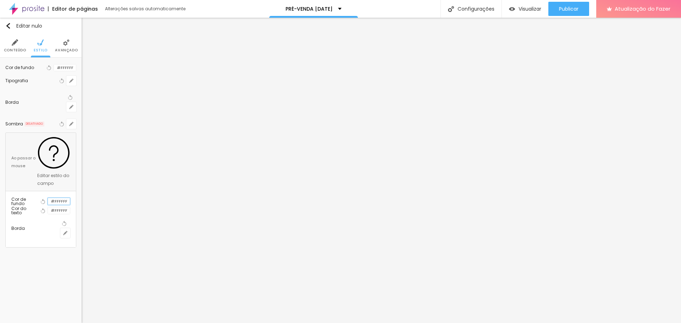
paste input "16855E"
click at [48, 207] on div at bounding box center [48, 210] width 0 height 7
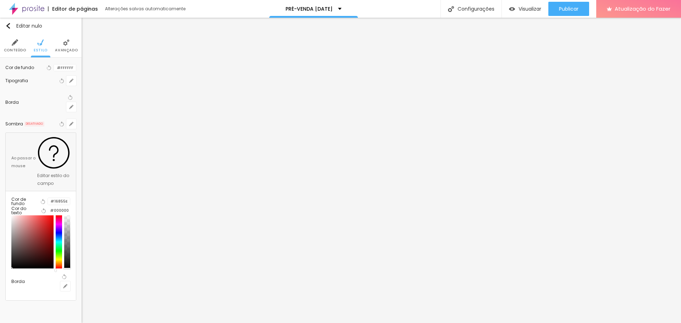
drag, startPoint x: 55, startPoint y: 227, endPoint x: 62, endPoint y: 233, distance: 9.6
click at [60, 235] on div "Editar nulo Conteúdo Estilo Avançado Cor de fundo Voltar ao padrão #FFFFFF Tipo…" at bounding box center [41, 171] width 82 height 306
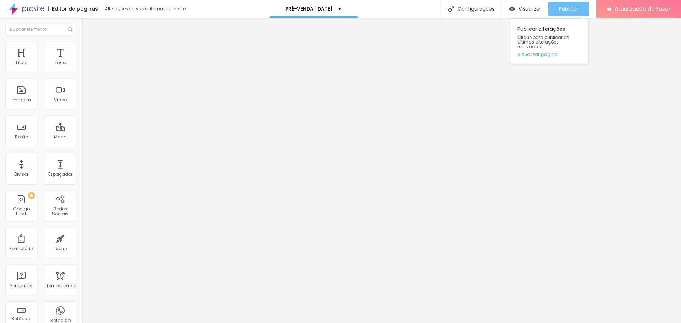
click at [559, 7] on font "Publicar" at bounding box center [569, 8] width 20 height 7
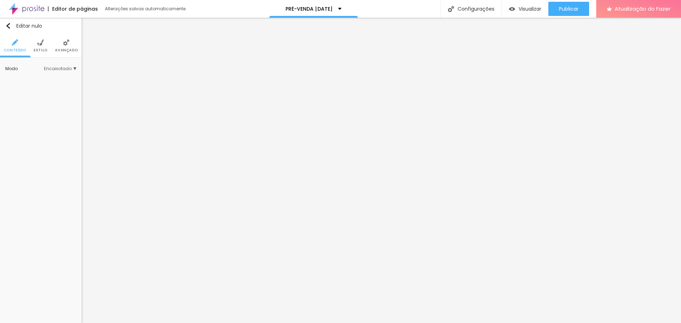
click at [42, 46] on li "Estilo" at bounding box center [41, 45] width 14 height 23
paste input "6EED9"
click at [54, 92] on div at bounding box center [54, 88] width 0 height 7
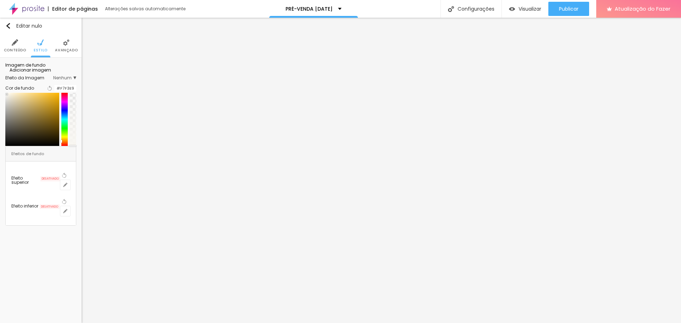
click at [12, 139] on div at bounding box center [32, 119] width 54 height 53
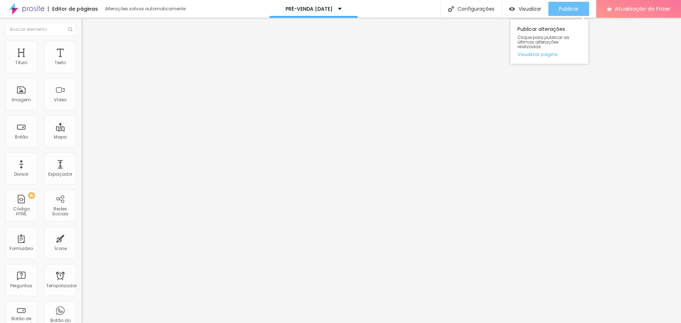
click at [570, 6] on font "Publicar" at bounding box center [569, 8] width 20 height 7
click at [20, 57] on div "Título" at bounding box center [21, 57] width 32 height 32
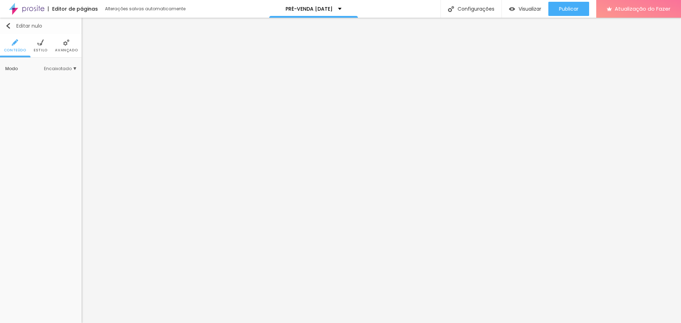
click at [10, 27] on img "button" at bounding box center [8, 26] width 6 height 6
click at [39, 45] on img at bounding box center [40, 42] width 6 height 6
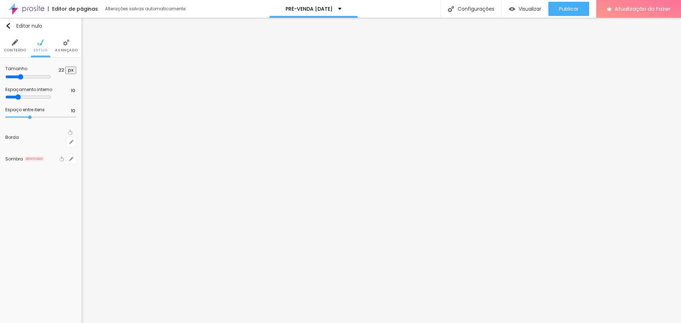
click at [64, 44] on img at bounding box center [66, 42] width 6 height 6
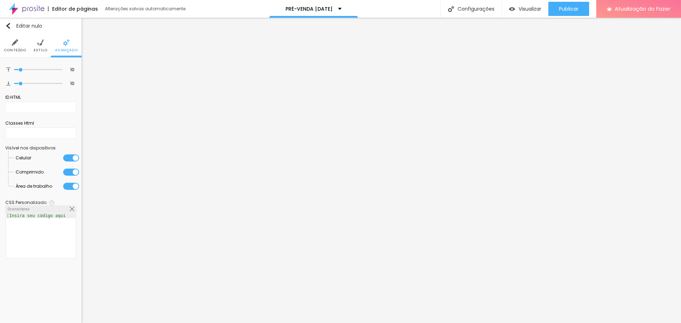
click at [40, 44] on img at bounding box center [40, 42] width 6 height 6
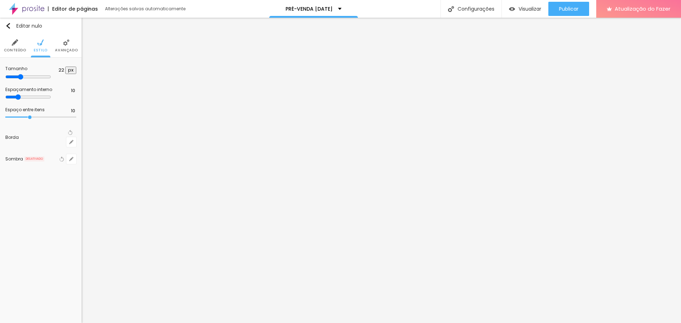
click at [16, 45] on img at bounding box center [15, 42] width 6 height 6
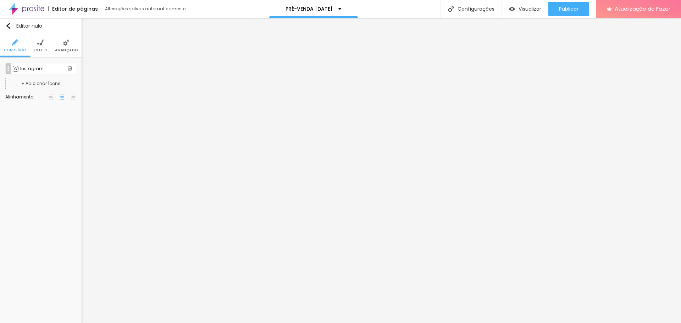
click at [39, 69] on font "Instagram" at bounding box center [31, 69] width 23 height 6
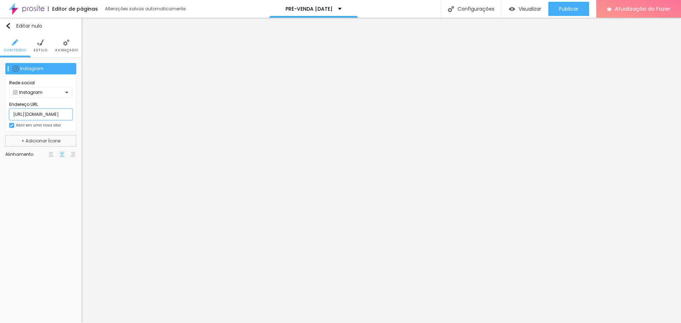
click at [46, 112] on input "https://www.instagram.com/edneiasantanastudio/" at bounding box center [40, 114] width 63 height 11
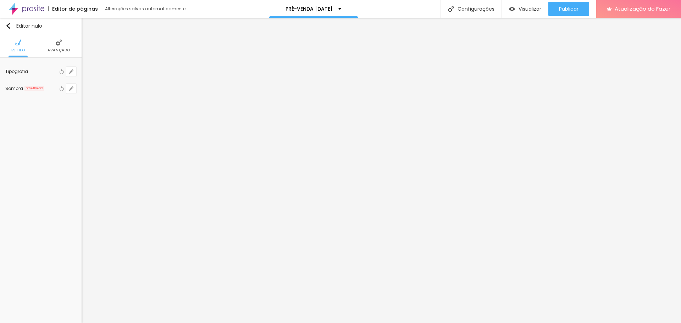
click at [55, 55] on li "Avançado" at bounding box center [59, 45] width 23 height 23
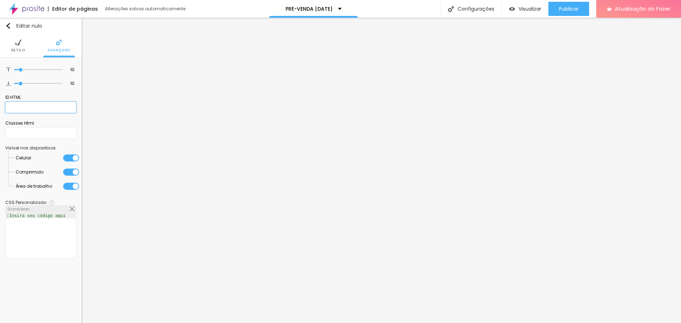
click at [50, 106] on input "text" at bounding box center [40, 107] width 71 height 11
paste input "https://www.instagram.com/edneiasantanastudio/"
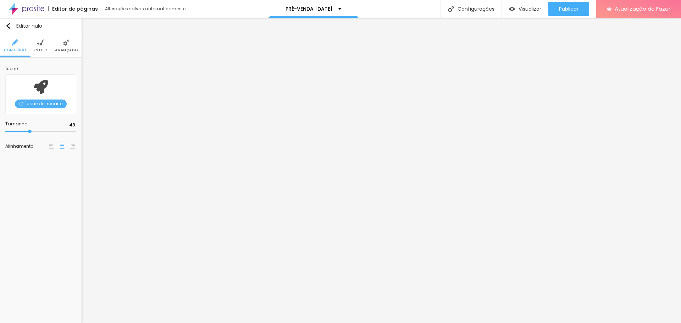
click at [37, 88] on icon at bounding box center [41, 87] width 14 height 14
click at [37, 106] on span "Ícone de trocarte" at bounding box center [41, 104] width 52 height 9
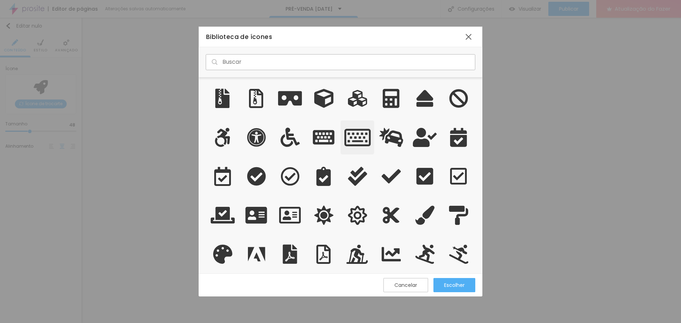
scroll to position [190, 277]
click at [312, 61] on input "text" at bounding box center [340, 62] width 269 height 16
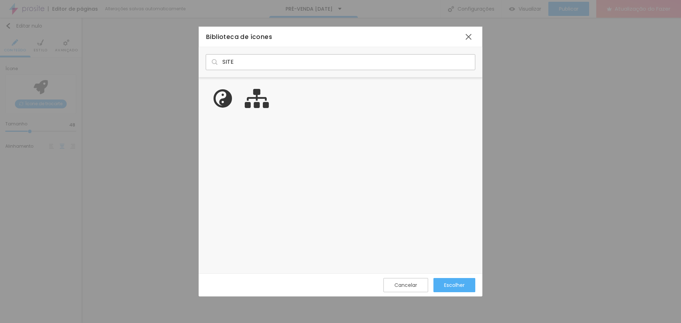
click at [215, 63] on img at bounding box center [215, 62] width 6 height 6
drag, startPoint x: 239, startPoint y: 63, endPoint x: 167, endPoint y: 63, distance: 72.3
click at [167, 63] on div "Biblioteca de ícones SITE Cancelar Escolher" at bounding box center [340, 161] width 681 height 323
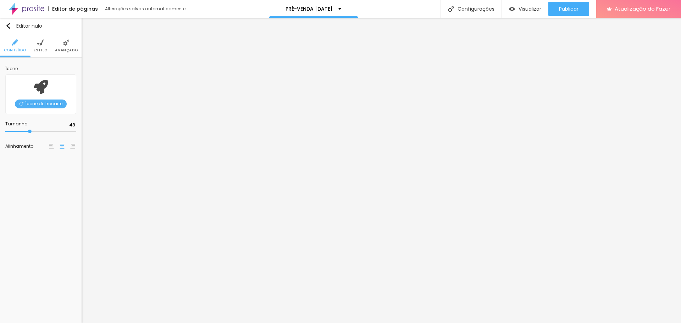
click at [39, 85] on icon at bounding box center [41, 87] width 14 height 14
click at [48, 102] on font "Ícone de trocarte" at bounding box center [43, 104] width 37 height 6
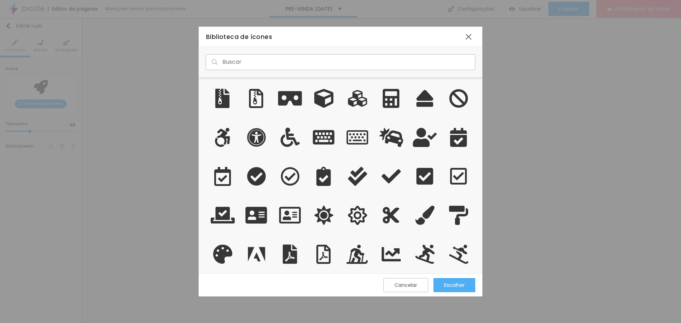
click at [276, 60] on input "text" at bounding box center [340, 62] width 269 height 16
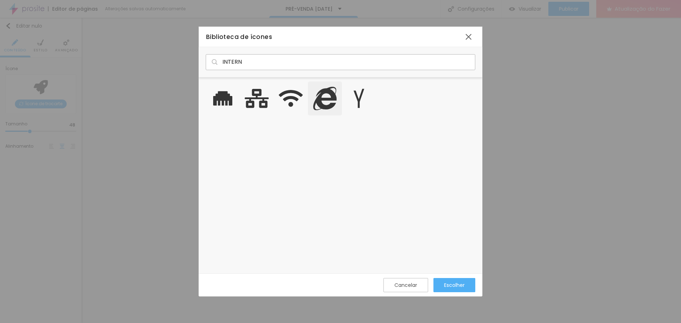
click at [318, 102] on icon "grade" at bounding box center [324, 98] width 23 height 23
click at [447, 285] on font "Escolher" at bounding box center [454, 285] width 21 height 7
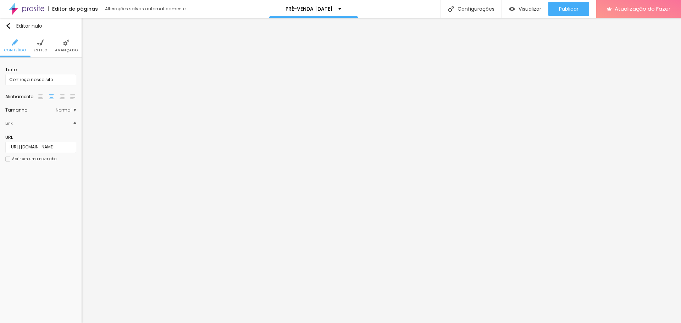
scroll to position [0, 0]
click at [40, 48] on font "Estilo" at bounding box center [41, 50] width 14 height 5
click at [64, 46] on li "Avançado" at bounding box center [66, 45] width 23 height 23
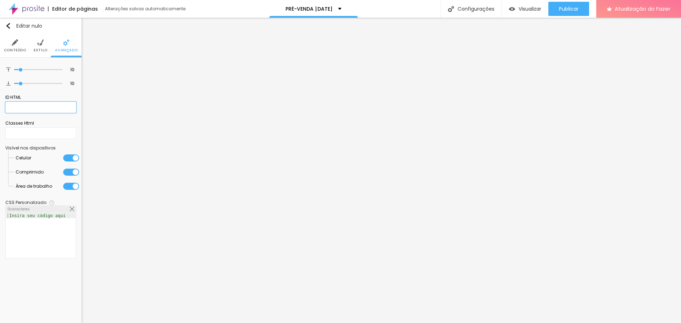
click at [23, 107] on input "text" at bounding box center [40, 107] width 71 height 11
paste input "https://edneiasantana.com.br"
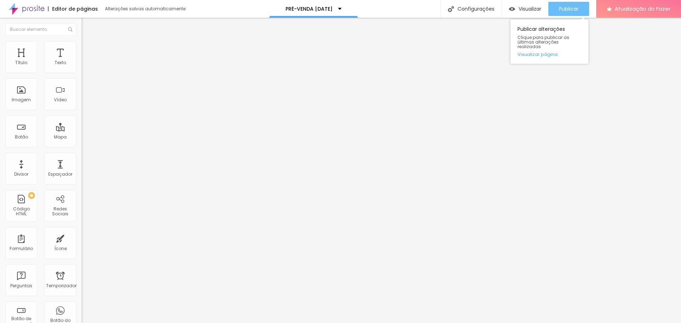
click at [576, 9] on font "Publicar" at bounding box center [569, 8] width 20 height 7
click at [535, 6] on font "Visualizar" at bounding box center [529, 8] width 23 height 7
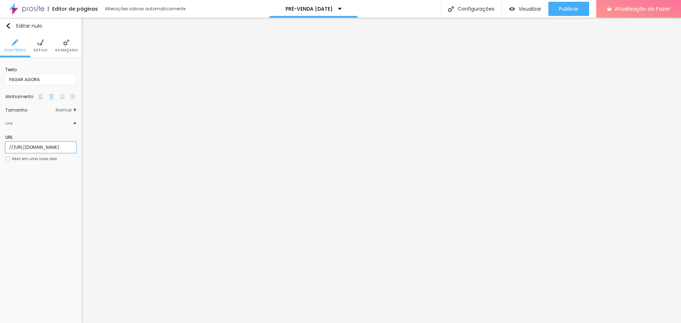
click at [44, 151] on input "//https://nubank.com.br/cobrar/1e23zj/68c32fa7-7af0-46b7-8435-322486358dff" at bounding box center [40, 147] width 71 height 11
drag, startPoint x: 12, startPoint y: 148, endPoint x: 0, endPoint y: 146, distance: 12.5
click at [0, 146] on div "Texto PAGAR AGORA Alinhamento Tamanho Normal Pequeno Normal Grande Link URL //h…" at bounding box center [41, 117] width 82 height 118
click at [21, 158] on font "Abrir em uma nova aba" at bounding box center [34, 158] width 45 height 5
click at [564, 9] on font "Publicar" at bounding box center [569, 8] width 20 height 7
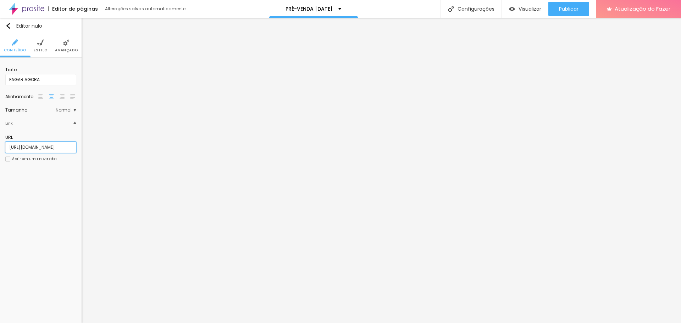
click at [12, 146] on input "https://pay.infinitepay.io/edneiasantanafoto/VC1DLTMtSQ-miL2wdXzj-360,00" at bounding box center [40, 147] width 71 height 11
click at [7, 158] on div at bounding box center [7, 159] width 5 height 5
click at [566, 9] on font "Publicar" at bounding box center [569, 8] width 20 height 7
click at [562, 9] on font "Publicar" at bounding box center [569, 8] width 20 height 7
click at [522, 9] on font "Visualizar" at bounding box center [529, 8] width 23 height 7
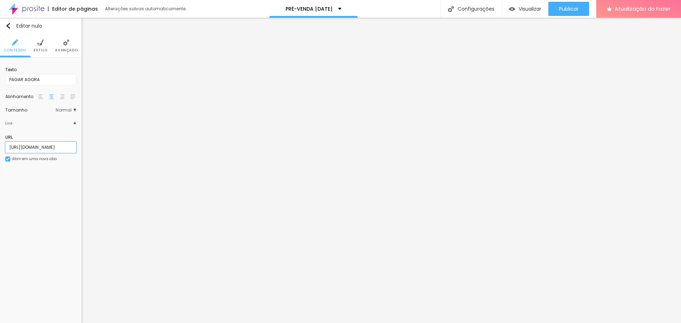
click at [34, 148] on input "https://pay.infinitepay.io/edneiasantanafoto/VC1DLTMtSQ-miL2wdXzj-360,00" at bounding box center [40, 147] width 71 height 11
click at [50, 149] on input "https://pay.infinitepay.io/edneiasantanafoto/VC1DLTMtSQ-miL2wdXzj-360,00" at bounding box center [40, 147] width 71 height 11
paste input "www.edneiasantana.com.br/fotopresentes"
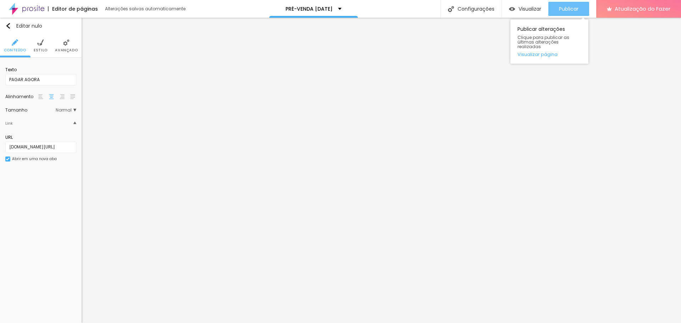
click at [575, 10] on font "Publicar" at bounding box center [569, 8] width 20 height 7
click at [523, 7] on font "Visualizar" at bounding box center [529, 8] width 23 height 7
click at [26, 146] on input "www.edneiasantana.com.br/fotopresentes" at bounding box center [40, 147] width 71 height 11
click at [72, 145] on input "www.edneiasantana.com.br/fotopresentes" at bounding box center [40, 147] width 71 height 11
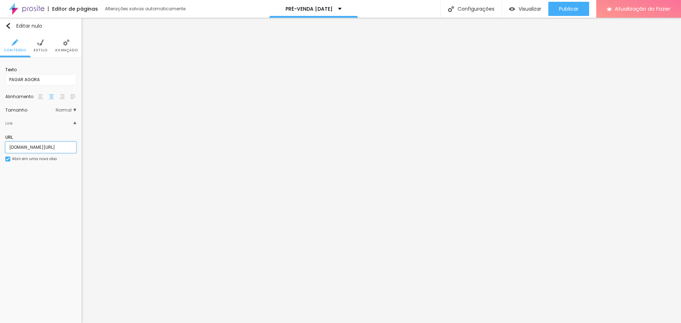
click at [43, 150] on input "www.edneiasantana.com.br/fotopresentes" at bounding box center [40, 147] width 71 height 11
click at [36, 148] on input "www.edneiasantana.com.br/fotopresentes" at bounding box center [40, 147] width 71 height 11
paste input "https://pay.infinitepay.io/edneiasantanafoto/VC1DLTMtSQ-miL2wdXzj-360,00"
click at [9, 148] on input "https://pay.infinitepay.io/edneiasantanafoto/VC1DLTMtSQ-miL2wdXzj-360,00" at bounding box center [40, 147] width 71 height 11
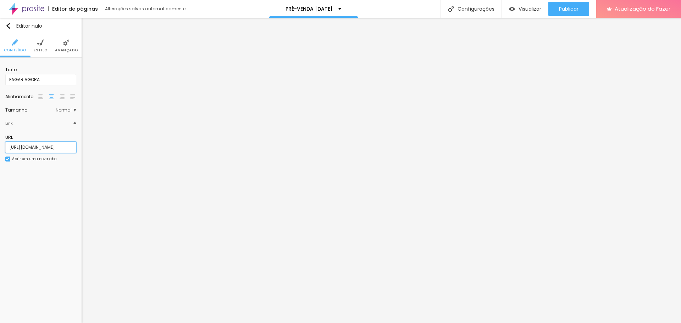
scroll to position [0, 0]
click at [559, 8] on font "Publicar" at bounding box center [569, 8] width 20 height 7
click at [64, 146] on input "https://www.edneiasantana.com.br/fotopresentes" at bounding box center [40, 147] width 71 height 11
click at [573, 10] on font "Publicar" at bounding box center [569, 8] width 20 height 7
click at [574, 6] on font "Publicar" at bounding box center [569, 8] width 20 height 7
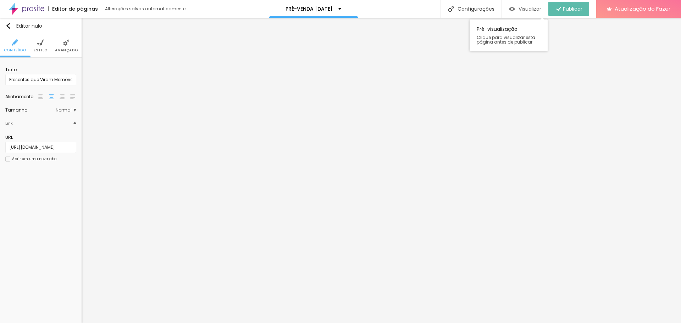
click at [522, 10] on font "Visualizar" at bounding box center [529, 8] width 23 height 7
click at [536, 10] on font "Visualizar" at bounding box center [529, 8] width 23 height 7
click at [48, 160] on font "Abrir em uma nova aba" at bounding box center [34, 158] width 45 height 5
click at [8, 161] on div at bounding box center [7, 159] width 5 height 5
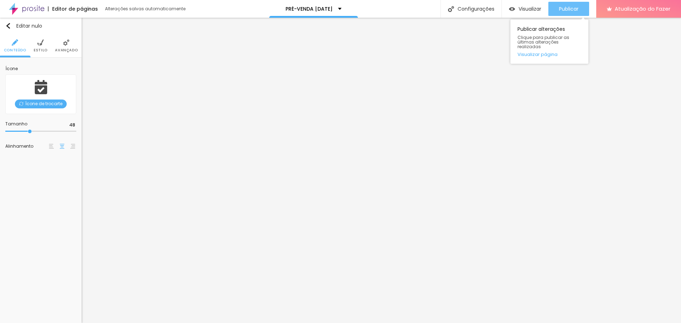
click at [565, 9] on font "Publicar" at bounding box center [569, 8] width 20 height 7
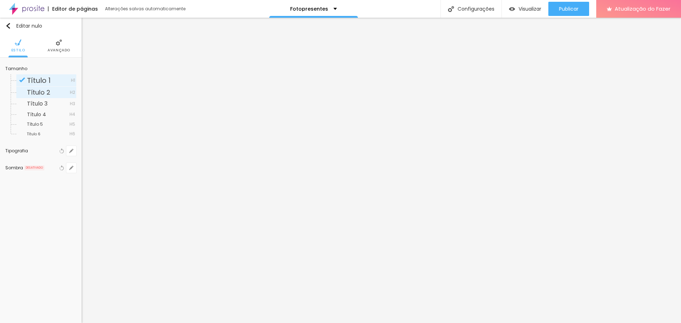
click at [52, 94] on span "Título 2" at bounding box center [48, 92] width 43 height 6
click at [68, 149] on button "button" at bounding box center [71, 151] width 10 height 10
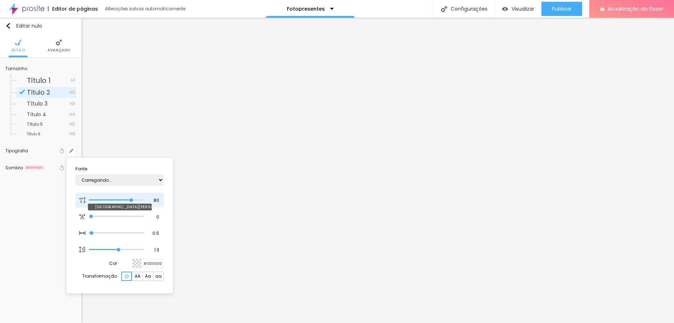
type input "1"
drag, startPoint x: 123, startPoint y: 198, endPoint x: 115, endPoint y: 198, distance: 8.2
click at [115, 198] on div at bounding box center [116, 200] width 55 height 7
type input "71"
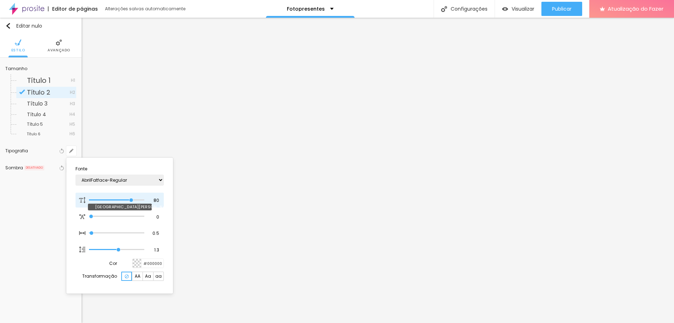
type input "1"
type input "68"
type input "1"
type input "61"
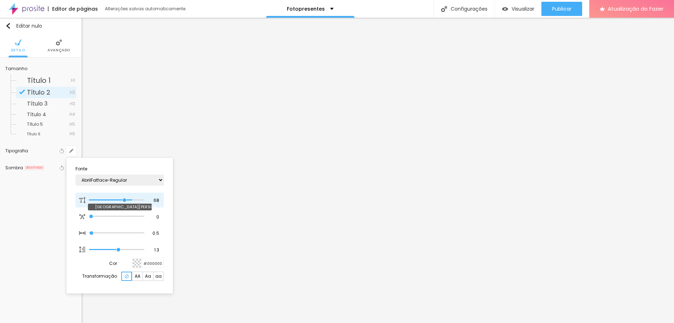
type input "61"
type input "1"
type input "59"
type input "1"
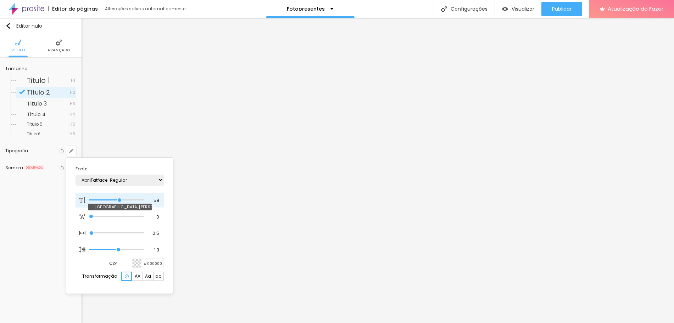
type input "57"
type input "1"
type input "53"
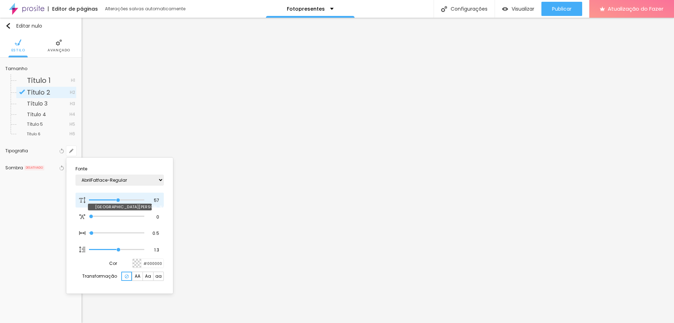
type input "1"
type input "51"
type input "1"
drag, startPoint x: 126, startPoint y: 200, endPoint x: 115, endPoint y: 199, distance: 11.0
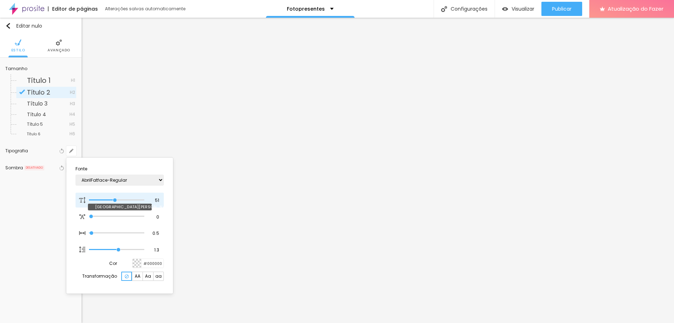
type input "51"
click at [115, 199] on input "range" at bounding box center [116, 201] width 55 height 4
click at [564, 156] on div at bounding box center [337, 161] width 674 height 323
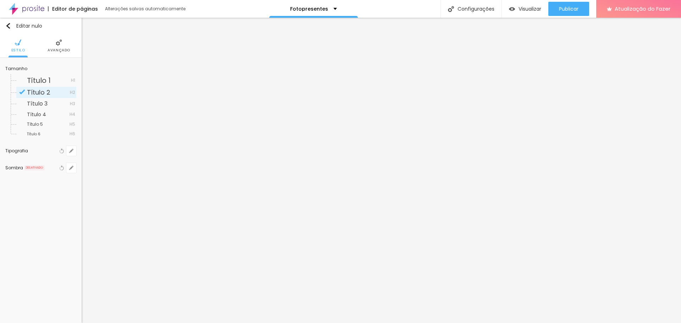
click at [52, 47] on li "Avançado" at bounding box center [59, 45] width 23 height 23
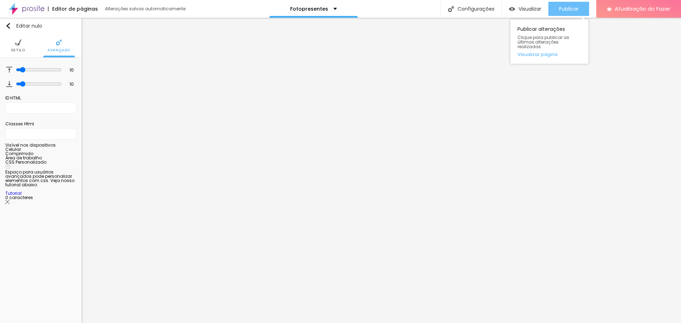
click at [564, 11] on font "Publicar" at bounding box center [569, 8] width 20 height 7
click at [10, 169] on img at bounding box center [7, 167] width 5 height 5
click at [22, 196] on font "Tutorial" at bounding box center [13, 193] width 16 height 6
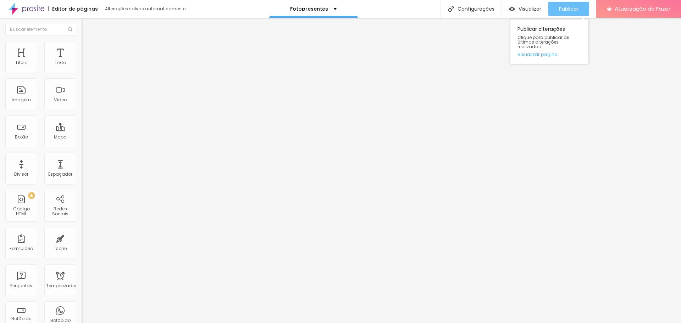
click at [570, 2] on div "Publicar" at bounding box center [569, 9] width 20 height 14
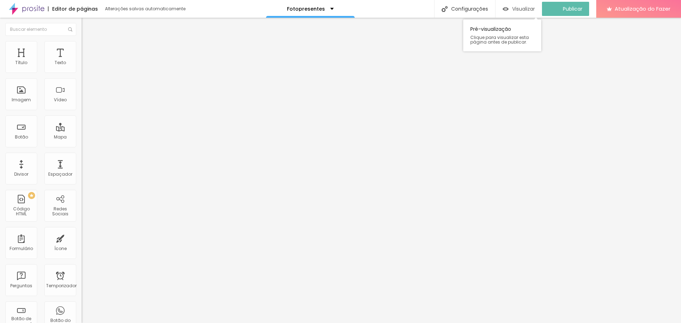
click at [520, 6] on font "Visualizar" at bounding box center [523, 8] width 23 height 7
click at [82, 61] on font "Título 1" at bounding box center [94, 56] width 24 height 10
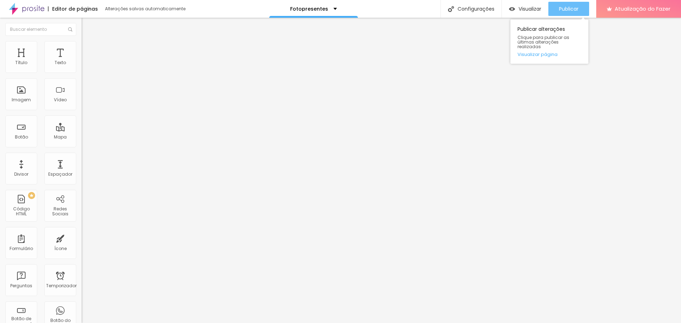
click at [575, 10] on font "Publicar" at bounding box center [569, 8] width 20 height 7
